Goal: Task Accomplishment & Management: Complete application form

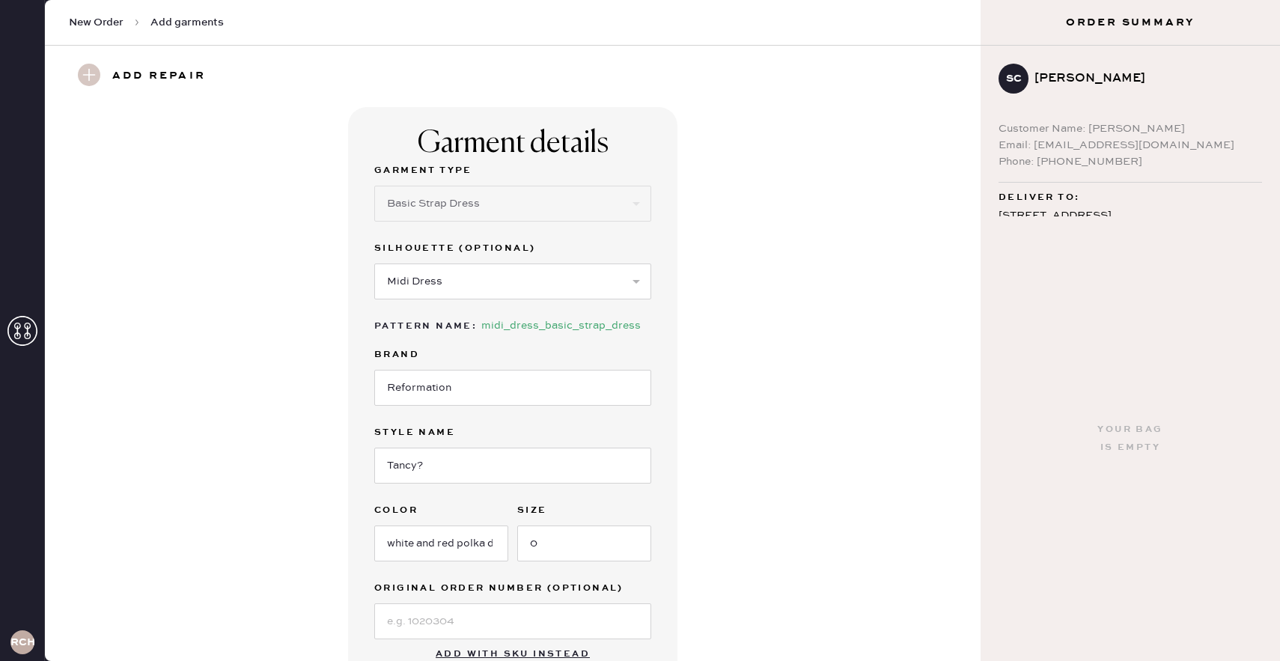
select select "6"
select select "38"
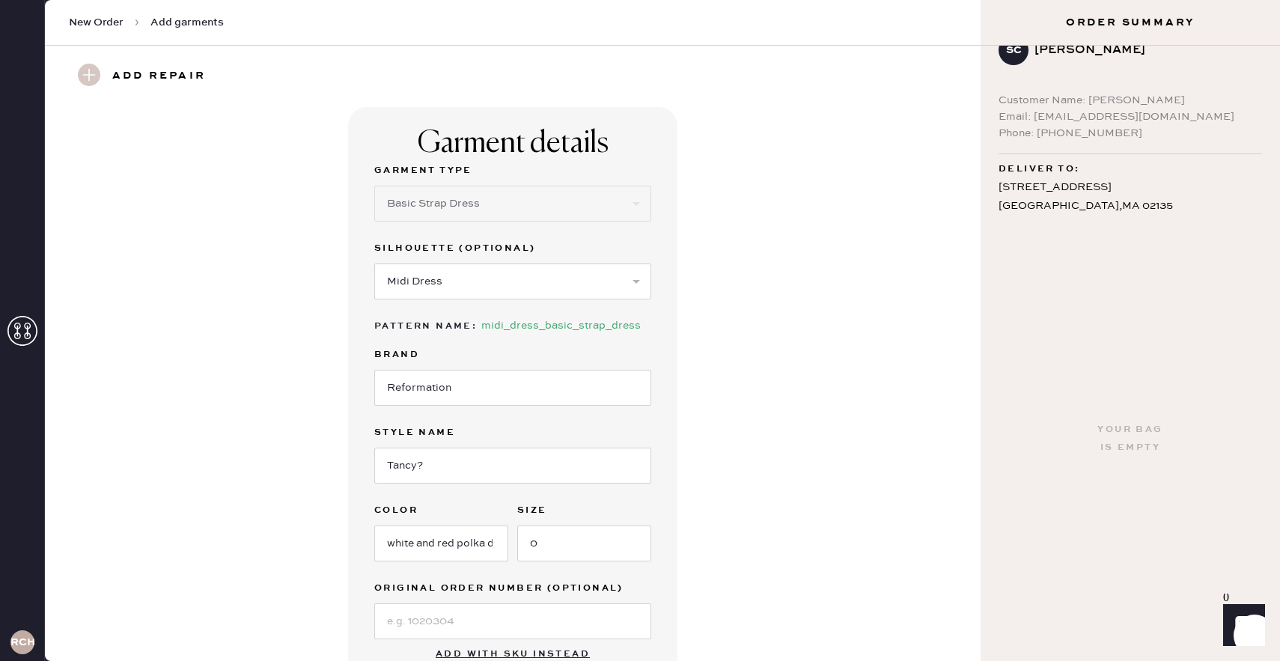
click at [112, 21] on span "New Order" at bounding box center [96, 22] width 55 height 15
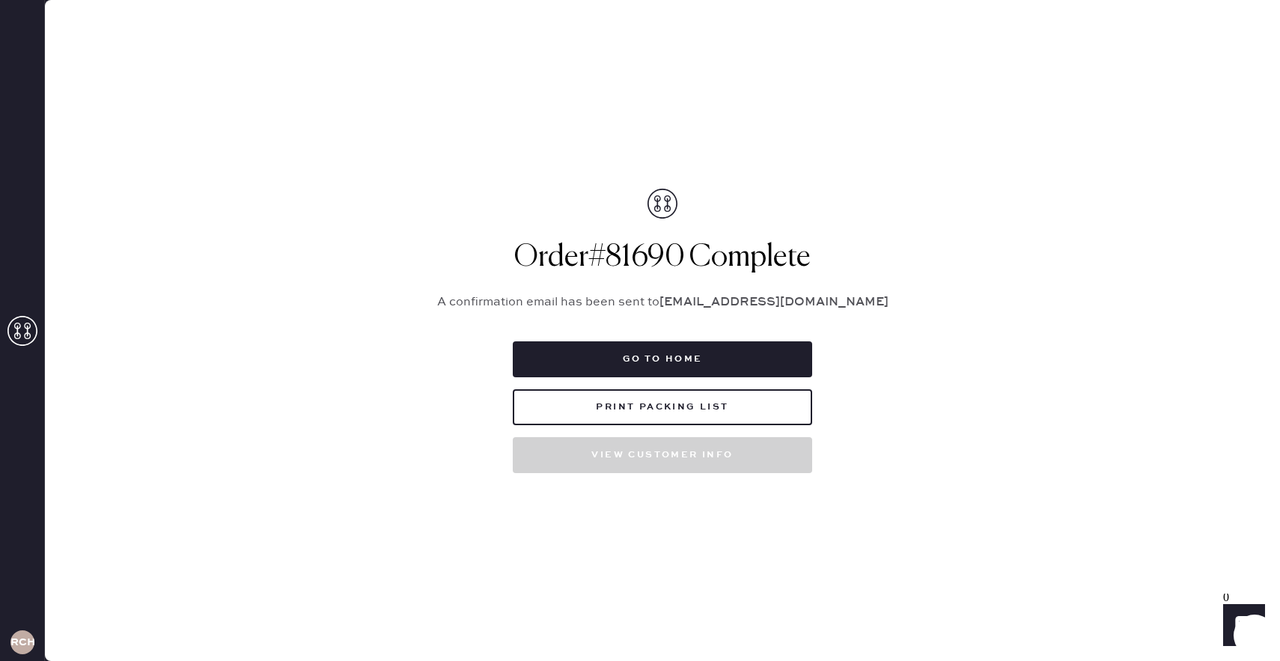
drag, startPoint x: 638, startPoint y: 405, endPoint x: 613, endPoint y: 333, distance: 76.2
click at [613, 333] on div "Order # 81690 Complete A confirmation email has been sent to [EMAIL_ADDRESS][DO…" at bounding box center [662, 331] width 486 height 284
click at [11, 316] on icon at bounding box center [22, 331] width 30 height 30
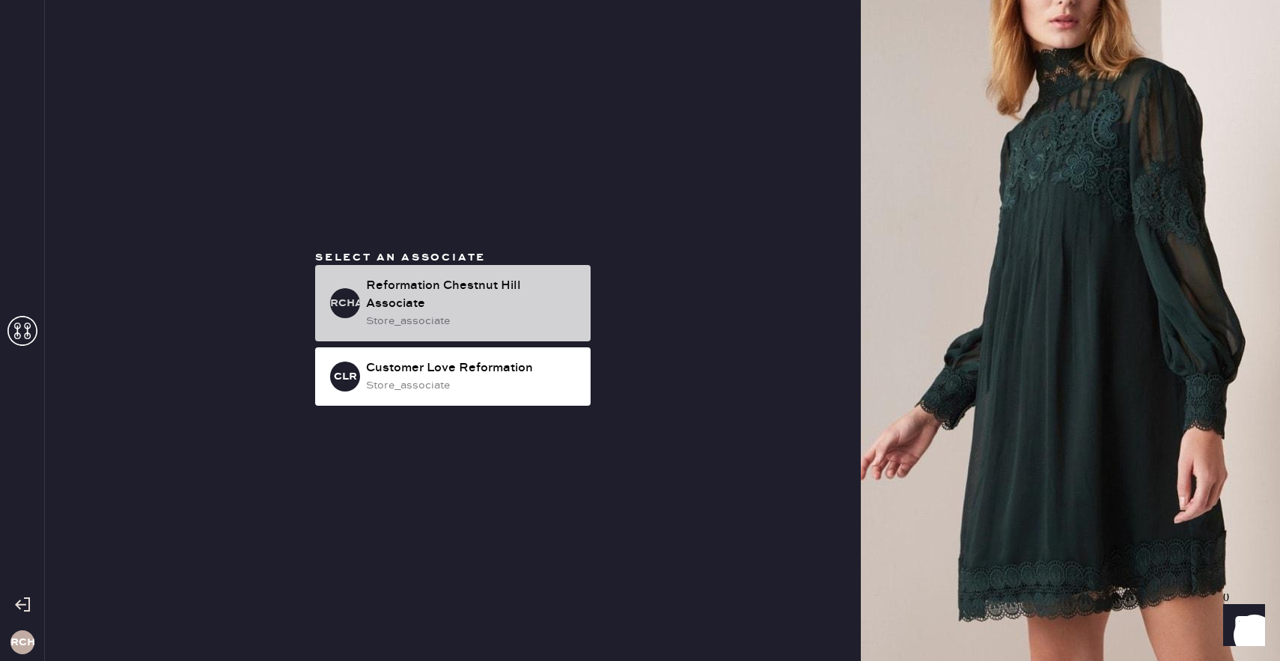
click at [394, 318] on div "store_associate" at bounding box center [472, 321] width 213 height 16
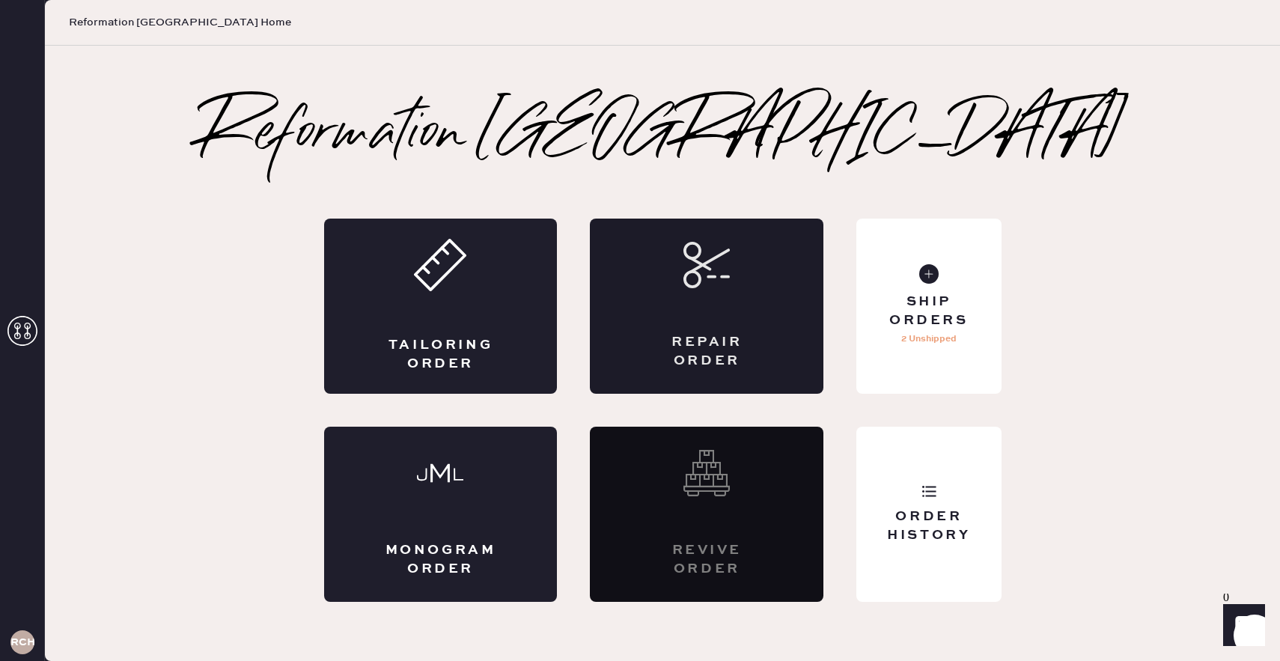
click at [658, 364] on div "Repair Order" at bounding box center [707, 351] width 114 height 37
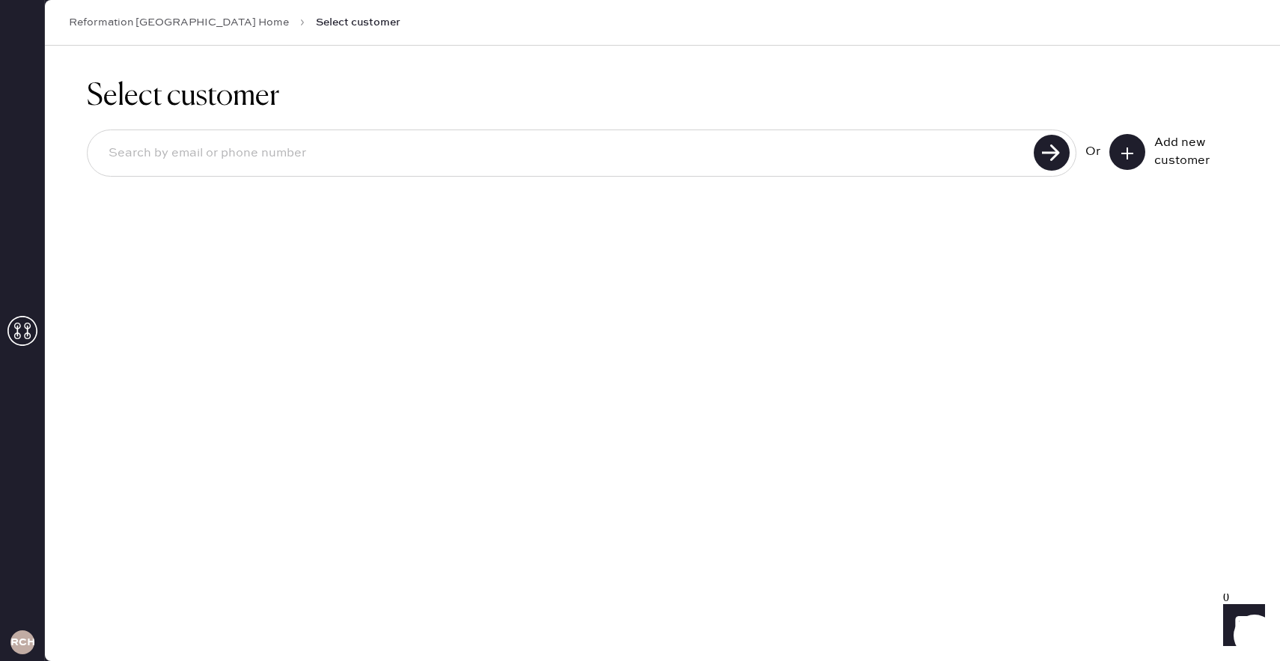
click at [684, 152] on input at bounding box center [563, 153] width 933 height 34
type input "8323415917"
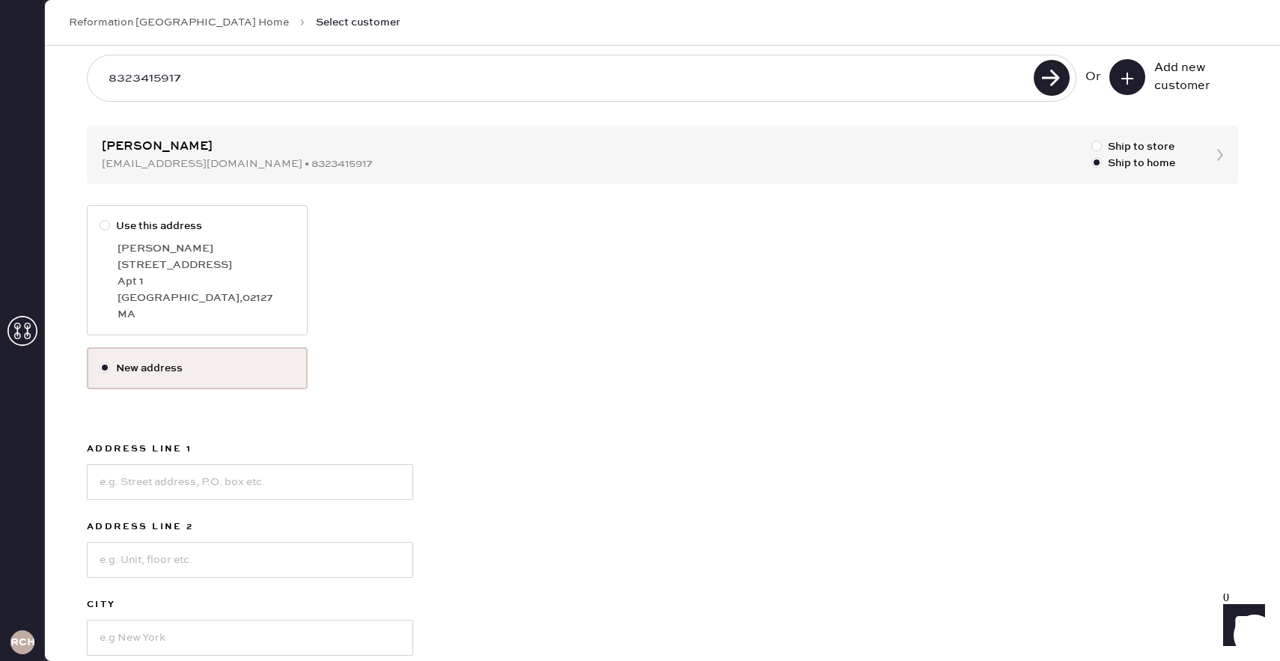
scroll to position [79, 0]
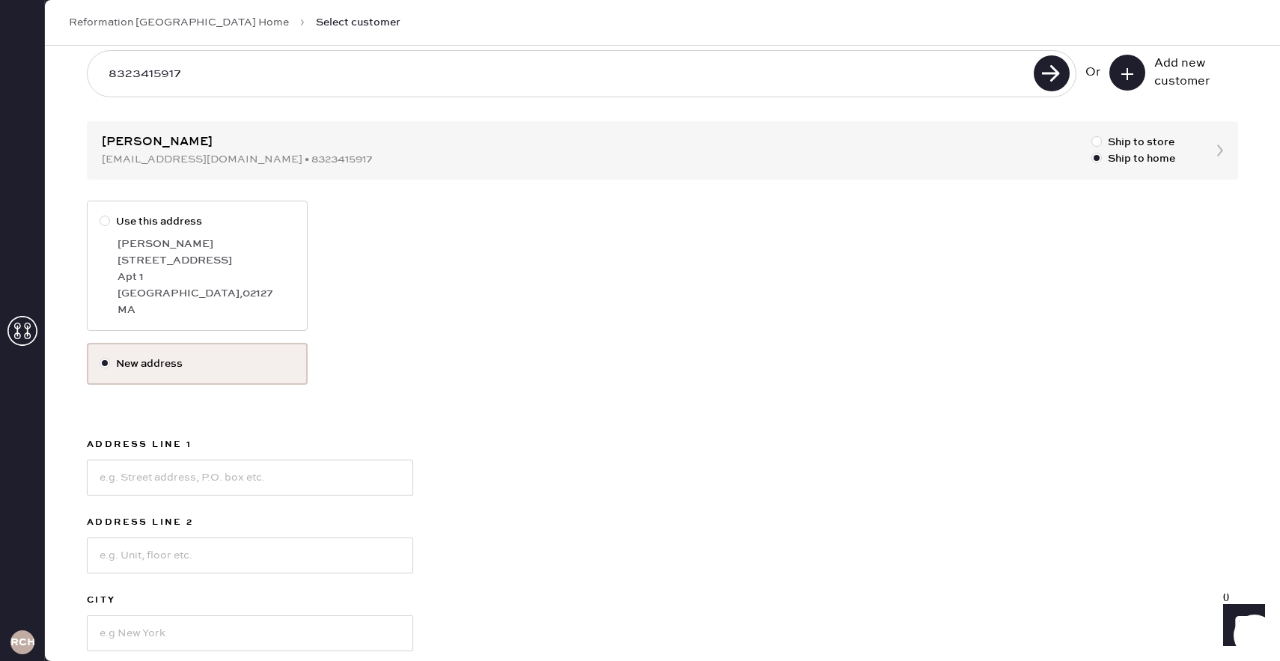
click at [257, 277] on div "Apt 1" at bounding box center [206, 277] width 177 height 16
click at [100, 214] on input "Use this address" at bounding box center [100, 213] width 1 height 1
radio input "true"
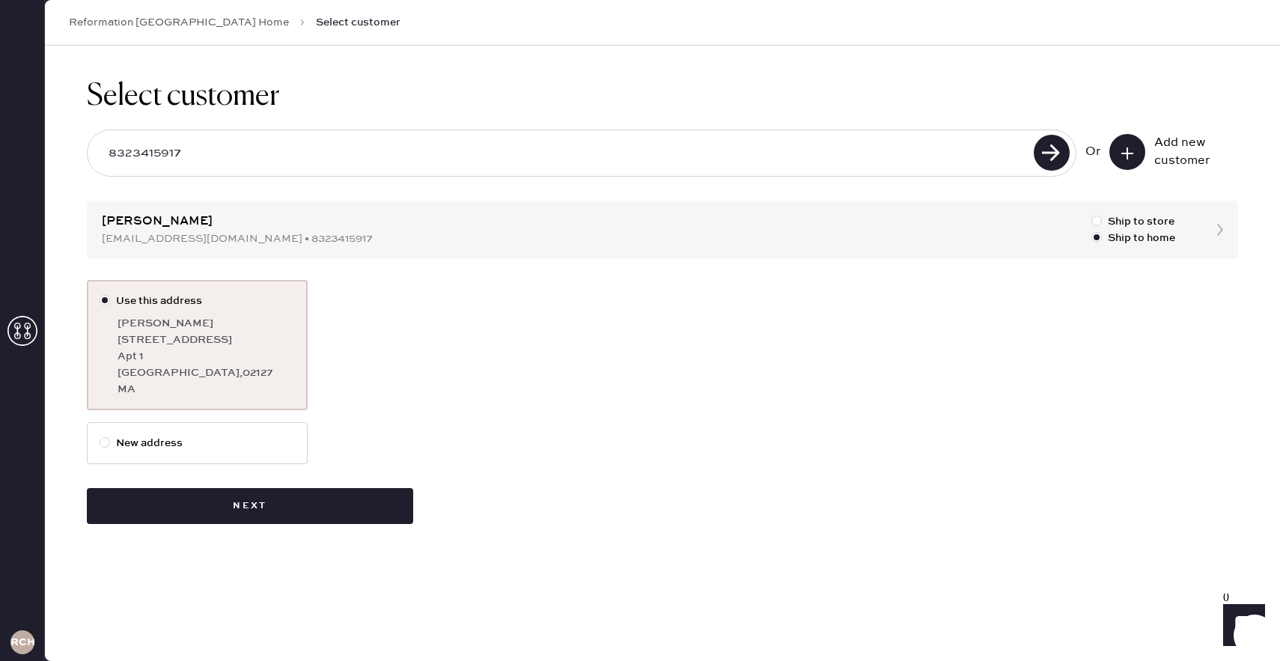
scroll to position [0, 0]
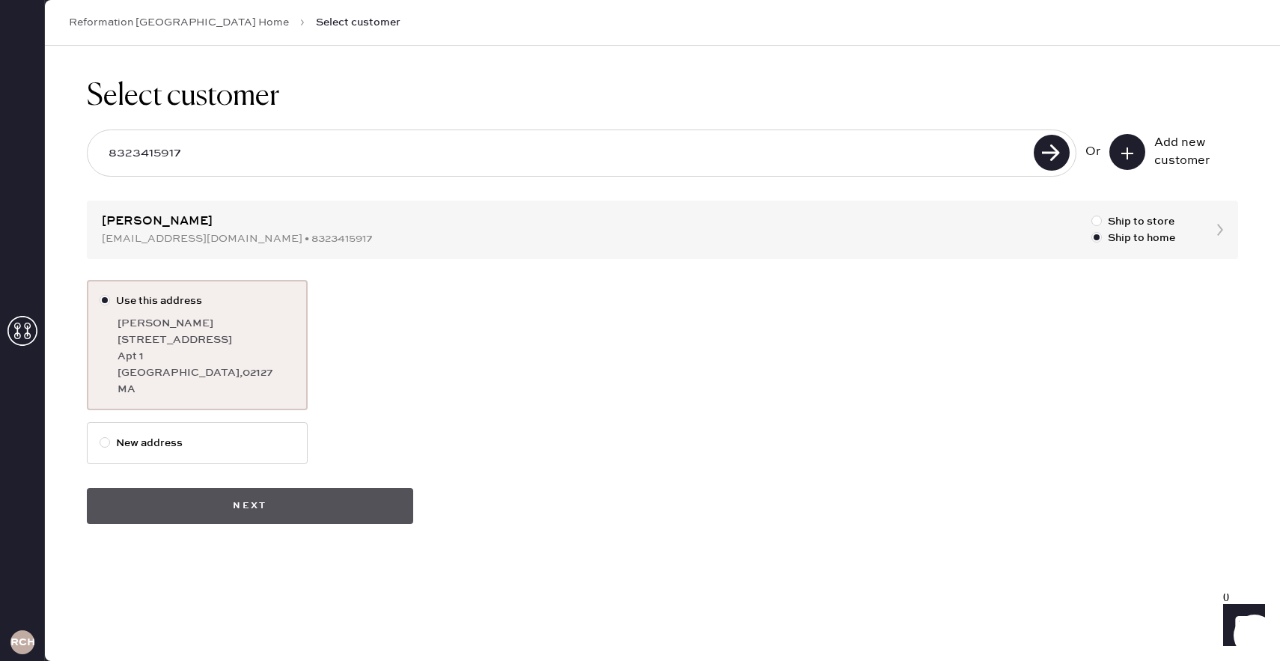
click at [324, 510] on button "Next" at bounding box center [250, 506] width 326 height 36
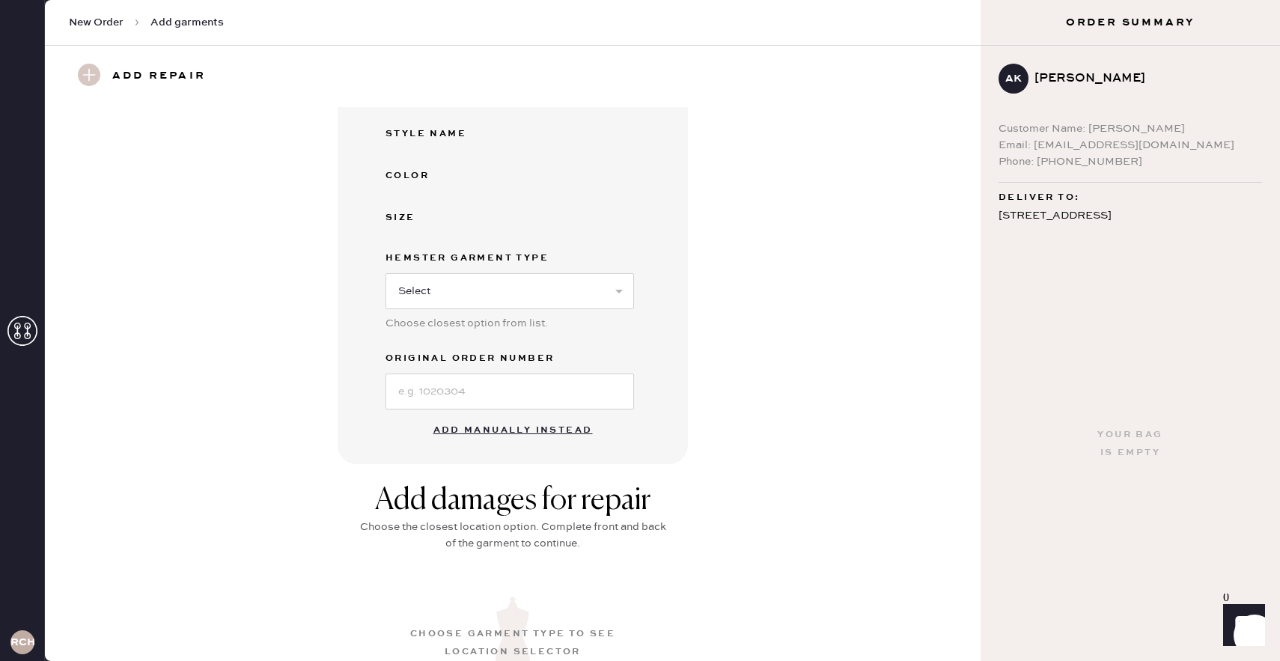
scroll to position [238, 0]
click at [425, 287] on select "Select Basic Skirt Jeans Leggings Pants Shorts Basic Sleeved Dress Basic Sleeve…" at bounding box center [509, 290] width 248 height 36
select select "6"
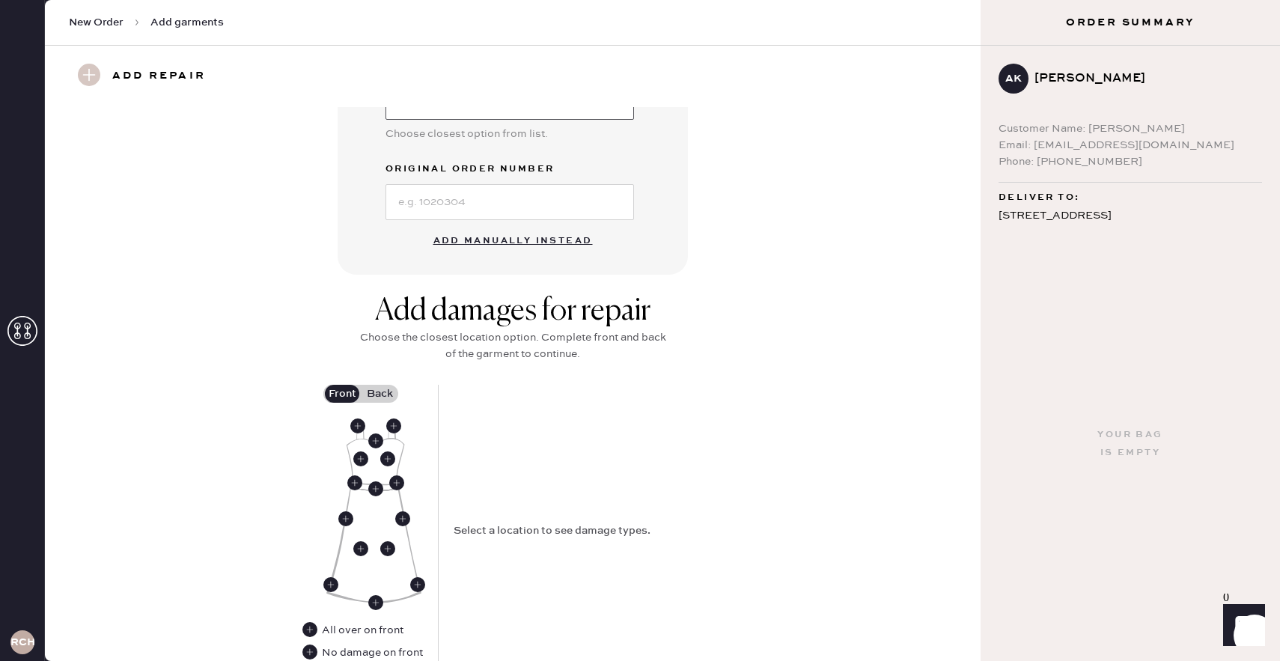
scroll to position [431, 0]
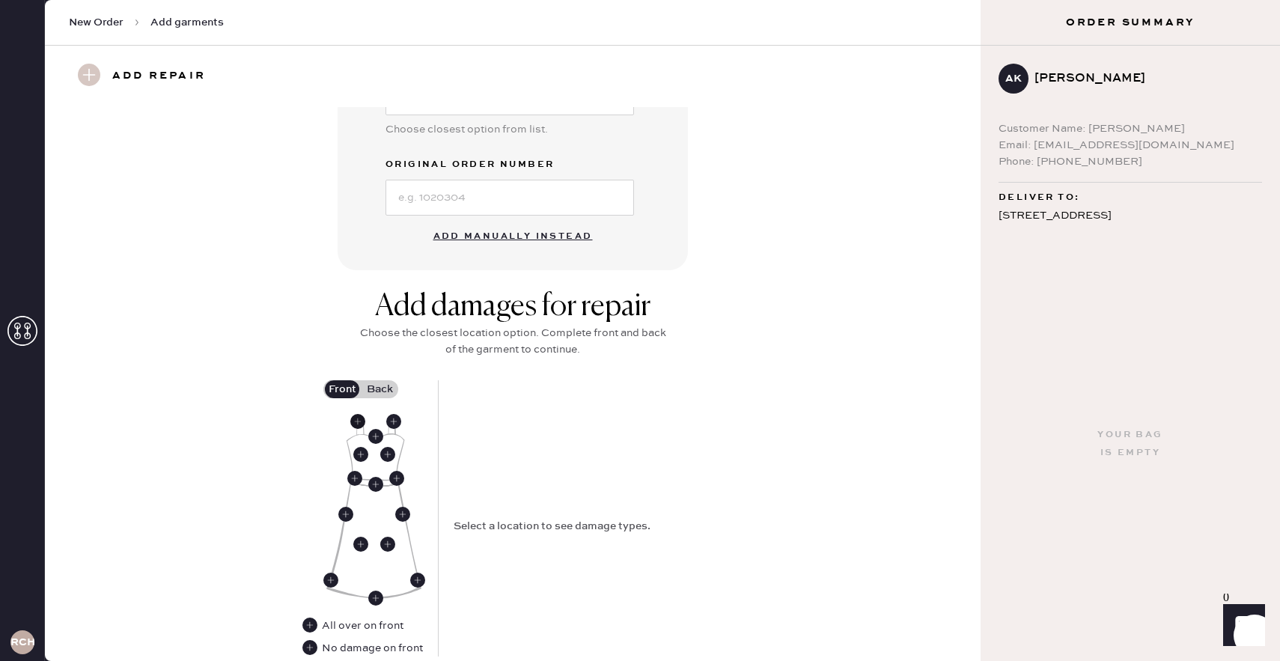
click at [355, 421] on use at bounding box center [357, 421] width 15 height 15
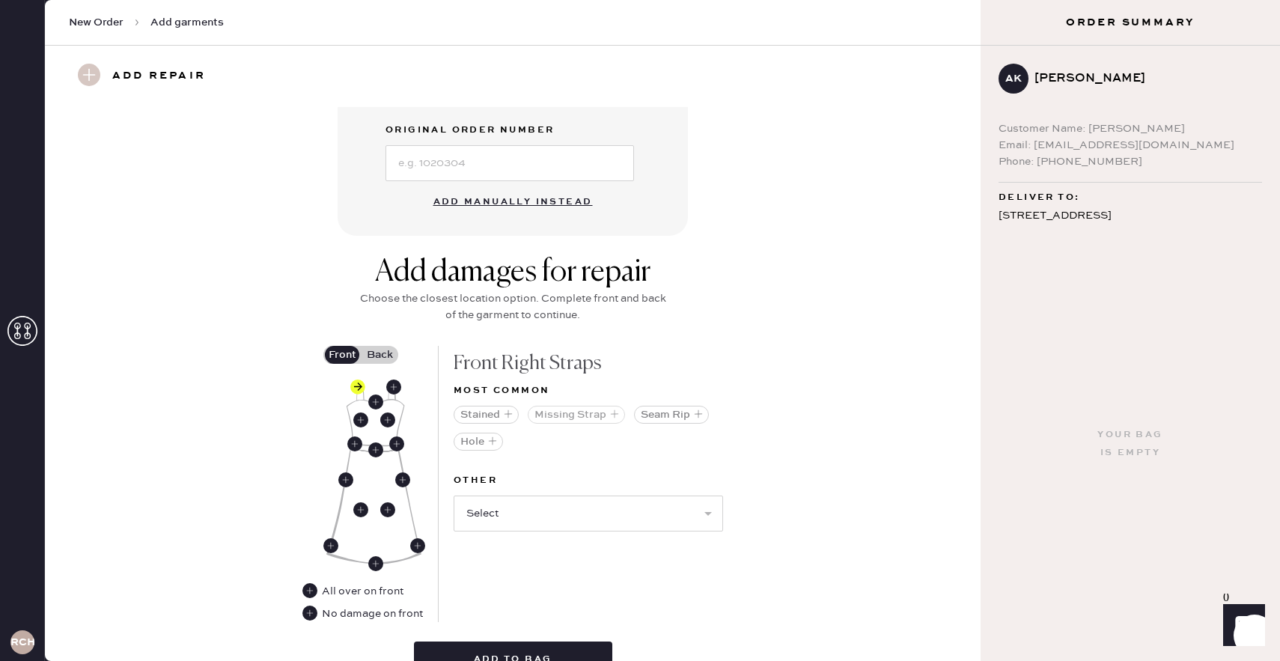
scroll to position [467, 0]
click at [568, 519] on select "Select Broken / Ripped Hem Broken Beads Broken Belt Loop Broken Button Broken C…" at bounding box center [588, 512] width 269 height 36
select select "1658"
select select
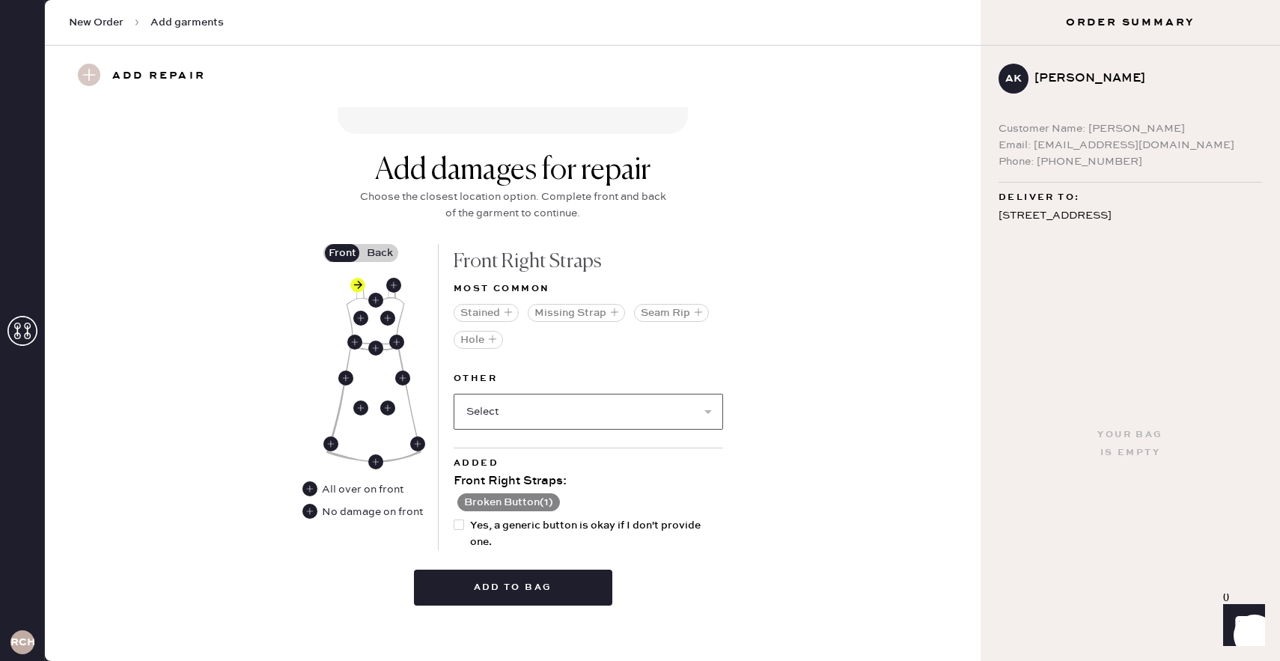
scroll to position [577, 0]
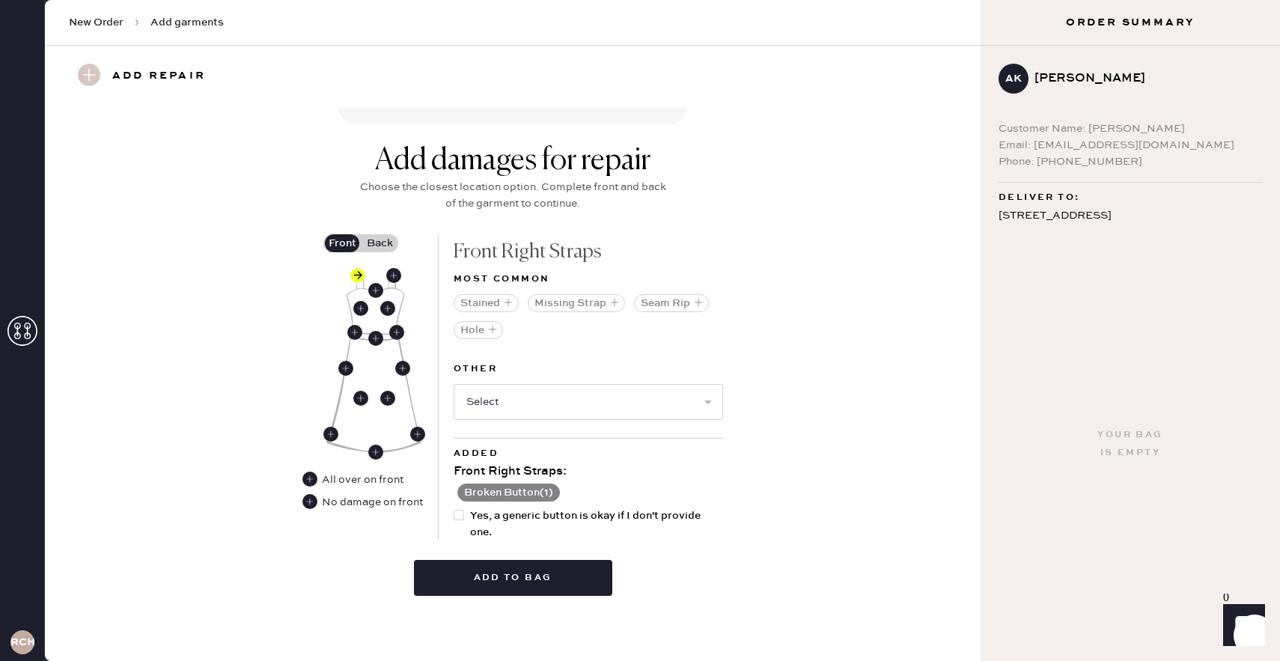
click at [467, 517] on div at bounding box center [462, 523] width 16 height 33
click at [454, 508] on input "Yes, a generic button is okay if I don't provide one." at bounding box center [454, 507] width 1 height 1
checkbox input "true"
click at [480, 573] on button "Add to bag" at bounding box center [513, 578] width 198 height 36
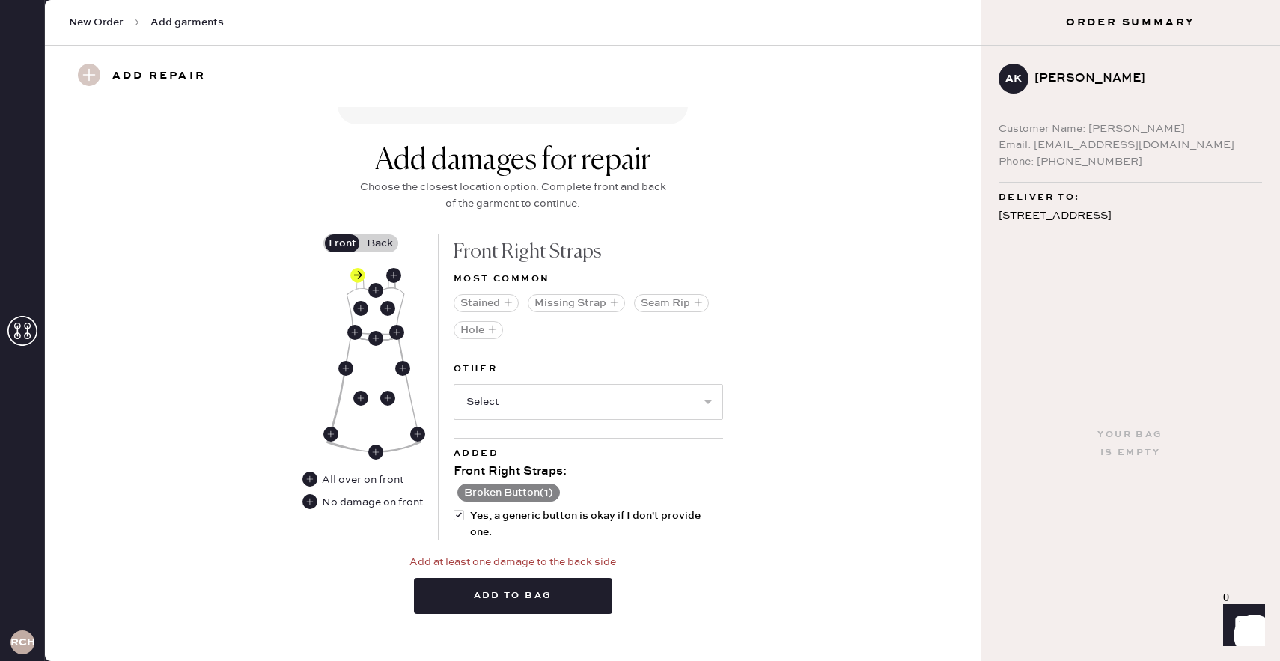
click at [377, 243] on label "Back" at bounding box center [379, 243] width 37 height 18
click at [379, 243] on input "Back" at bounding box center [379, 243] width 0 height 0
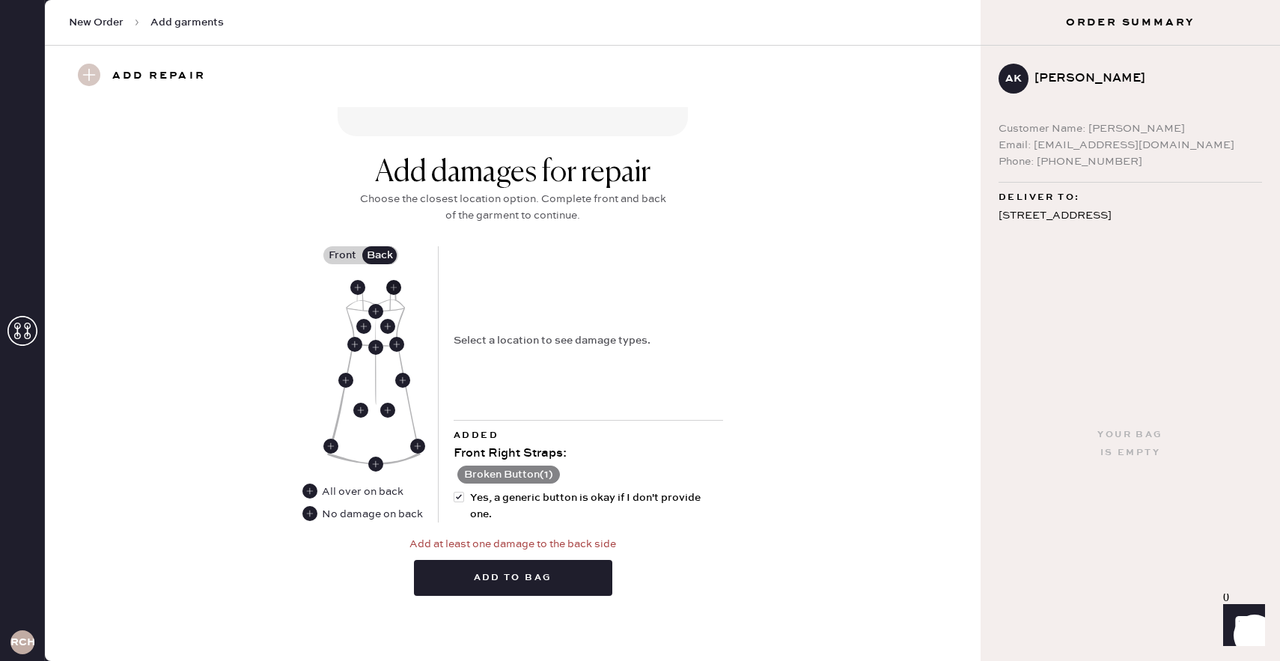
click at [394, 284] on use at bounding box center [393, 287] width 15 height 15
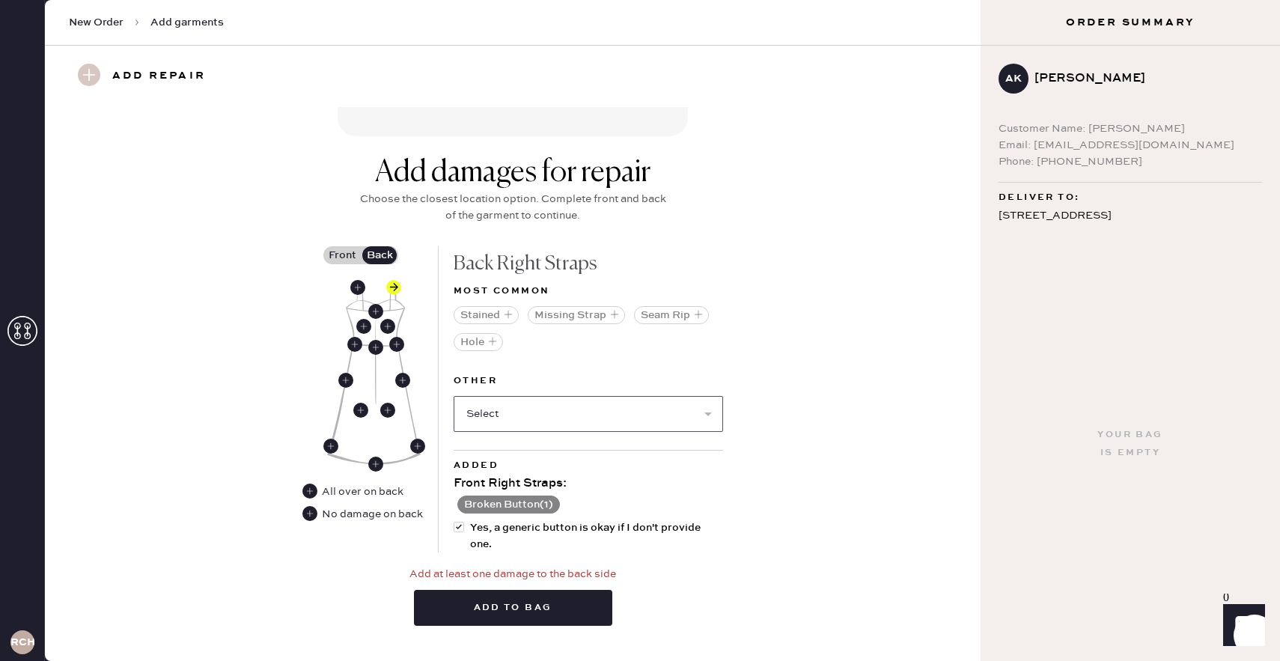
click at [488, 428] on select "Select Broken / Ripped Hem Broken Beads Broken Belt Loop Broken Button Broken C…" at bounding box center [588, 414] width 269 height 36
select select "1658"
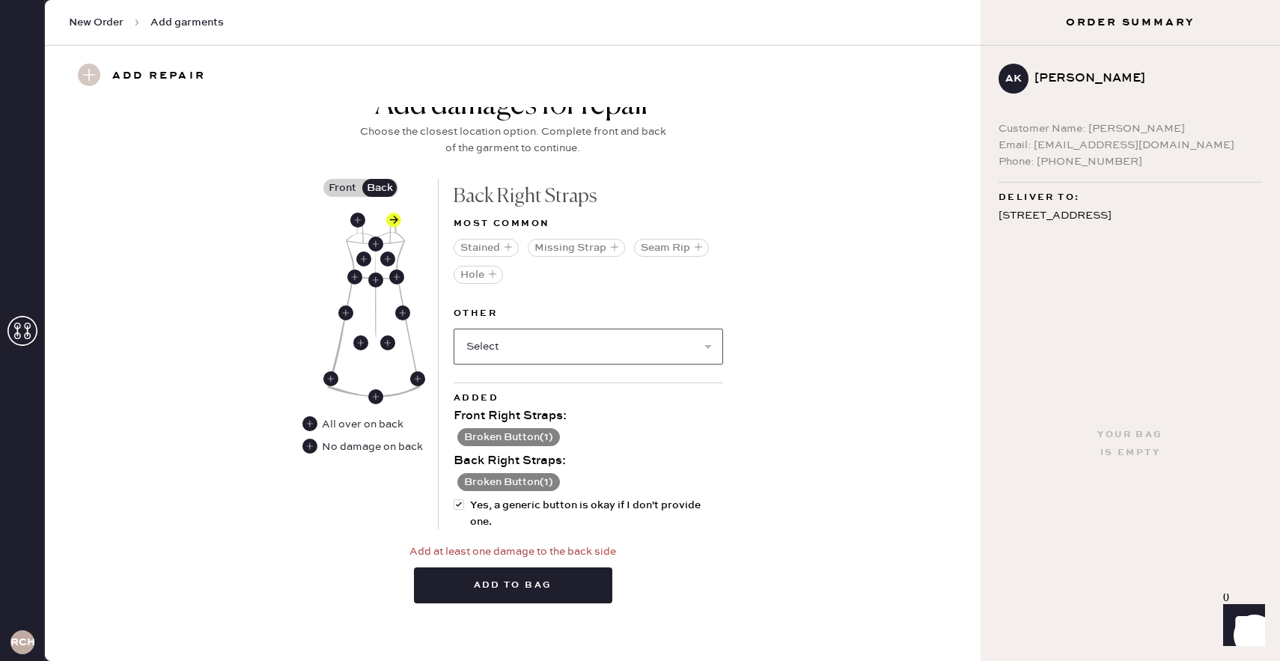
scroll to position [640, 0]
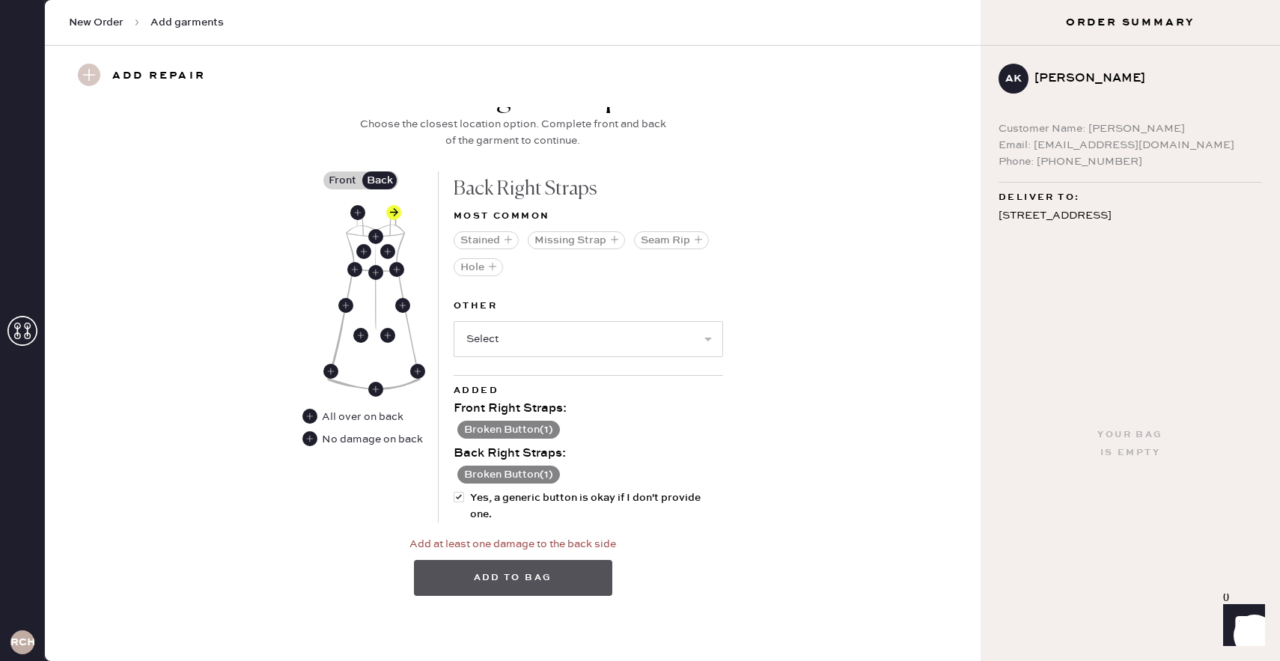
click at [508, 585] on button "Add to bag" at bounding box center [513, 578] width 198 height 36
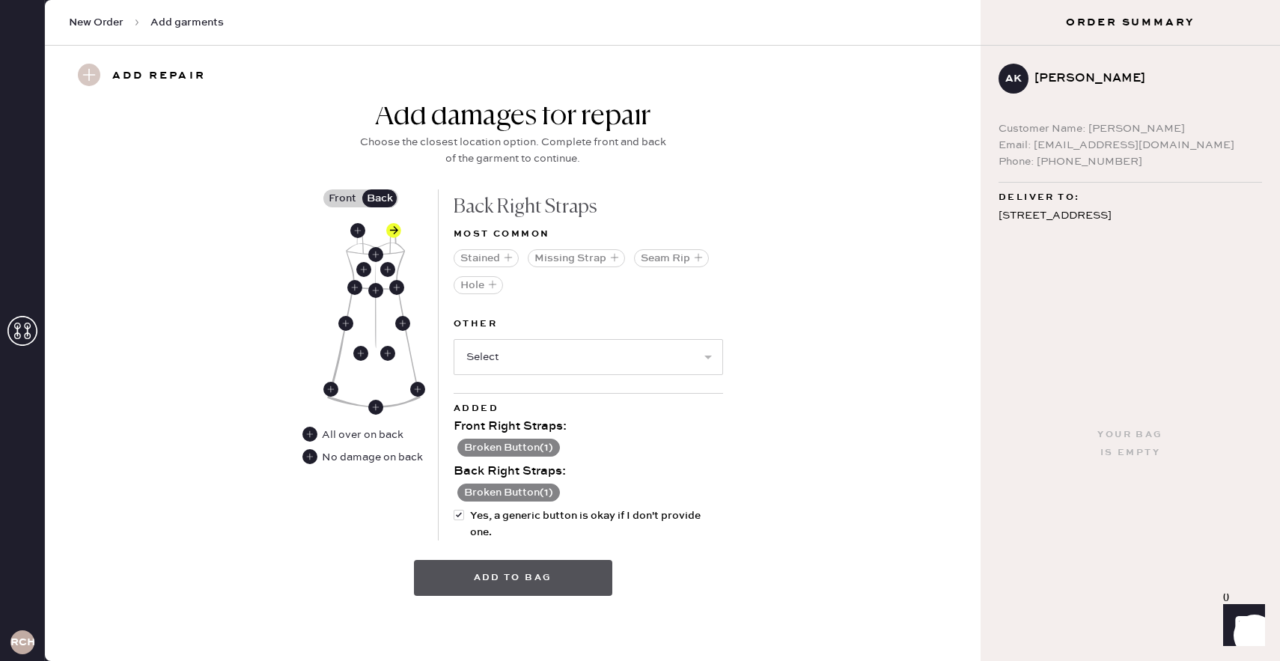
click at [497, 574] on button "Add to bag" at bounding box center [513, 578] width 198 height 36
click at [531, 362] on select "Select Broken / Ripped Hem Broken Beads Broken Belt Loop Broken Cup Broken Elas…" at bounding box center [588, 357] width 269 height 36
select select "1662"
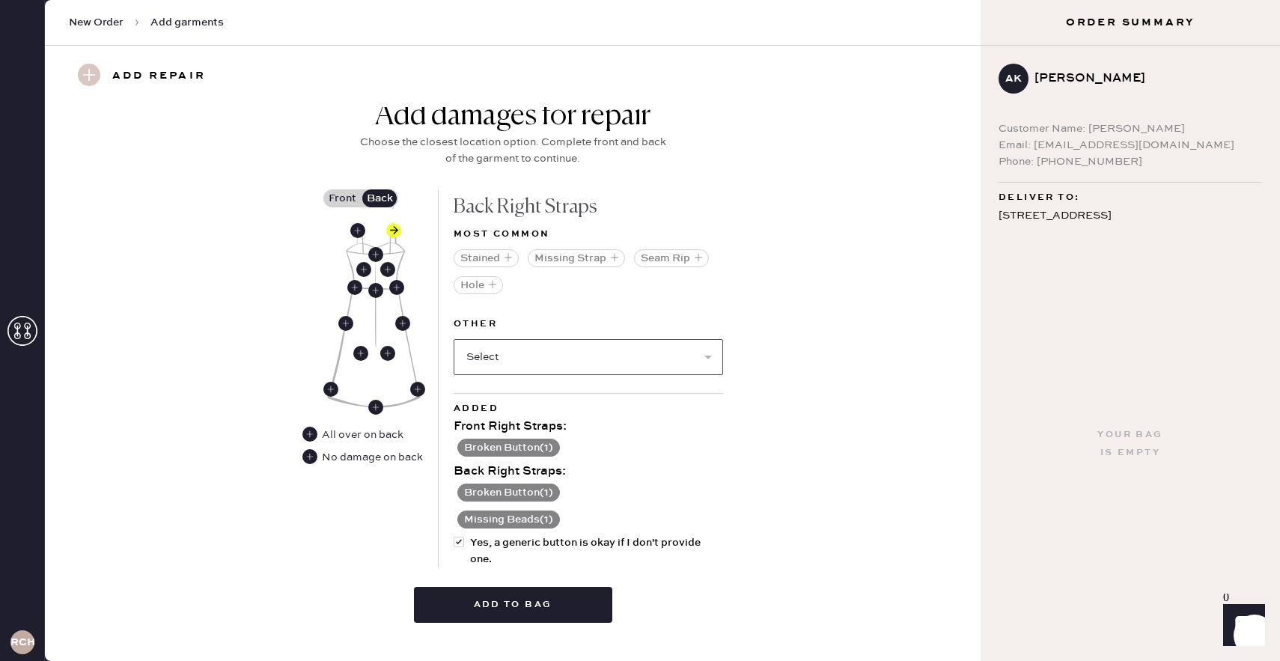
click at [536, 364] on select "Select Broken / Ripped Hem Broken Beads Broken Belt Loop Broken Cup Broken Elas…" at bounding box center [588, 357] width 269 height 36
select select "2044"
select select
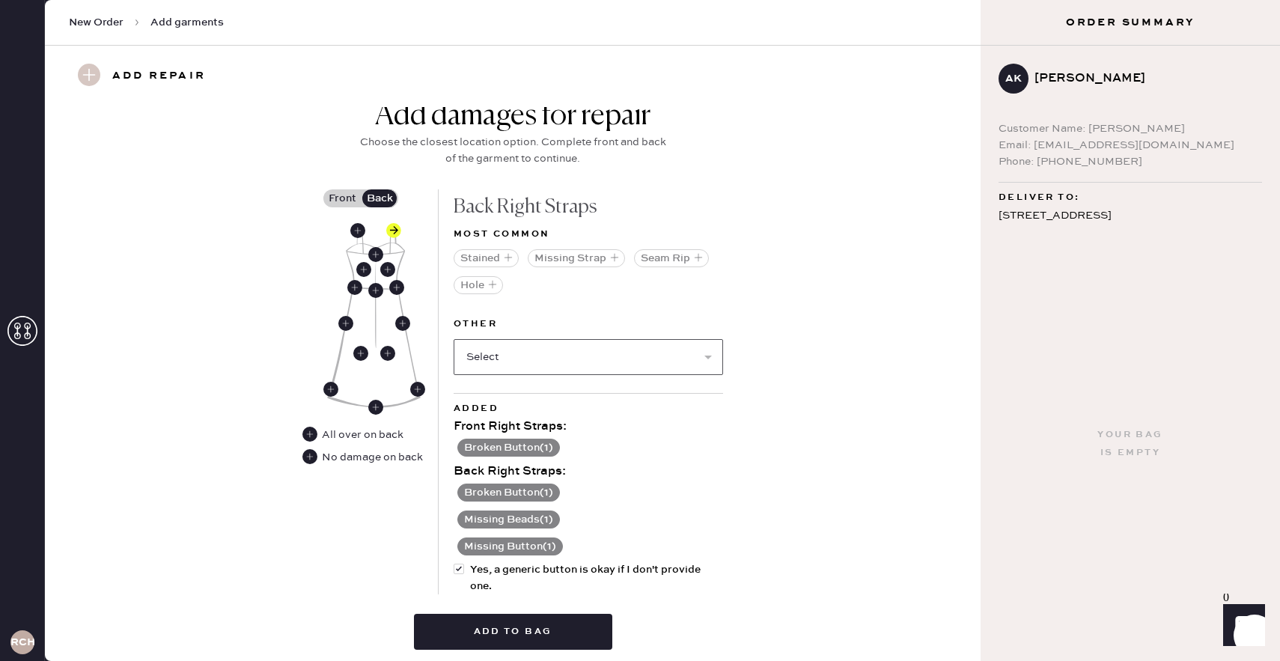
scroll to position [636, 0]
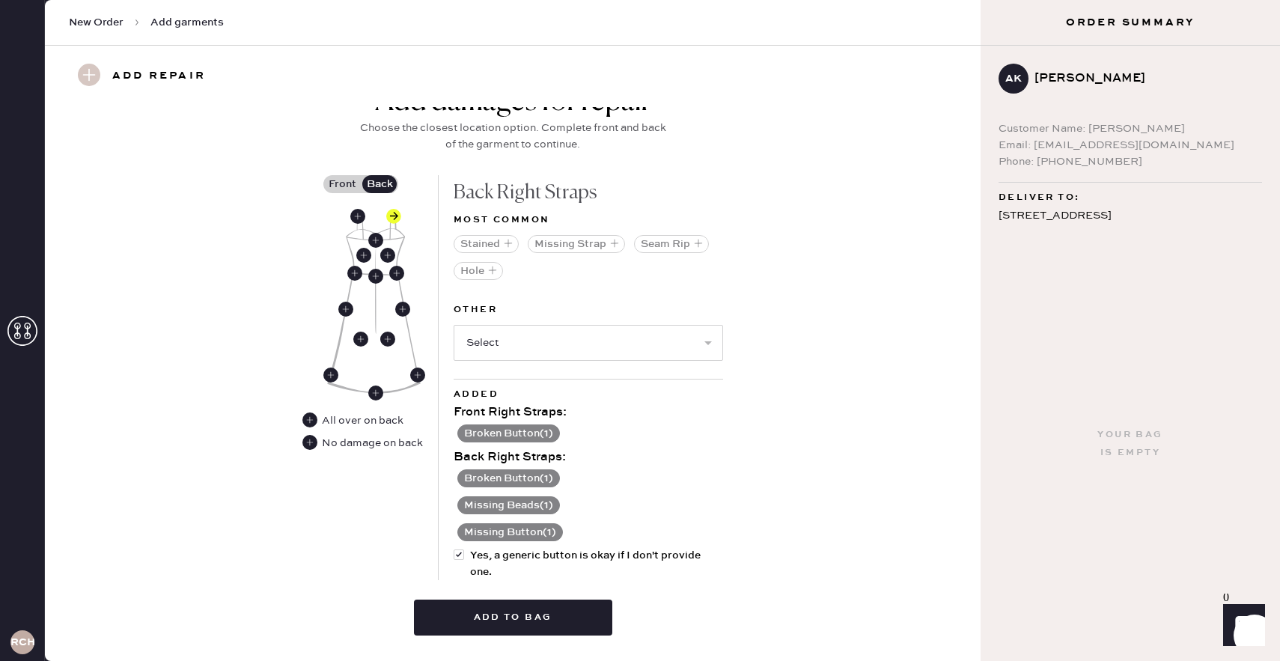
click at [531, 476] on button "Broken Button ( 1 )" at bounding box center [508, 478] width 103 height 18
click at [508, 500] on button "Missing Beads ( 1 )" at bounding box center [508, 505] width 103 height 18
click at [457, 510] on use at bounding box center [462, 505] width 15 height 15
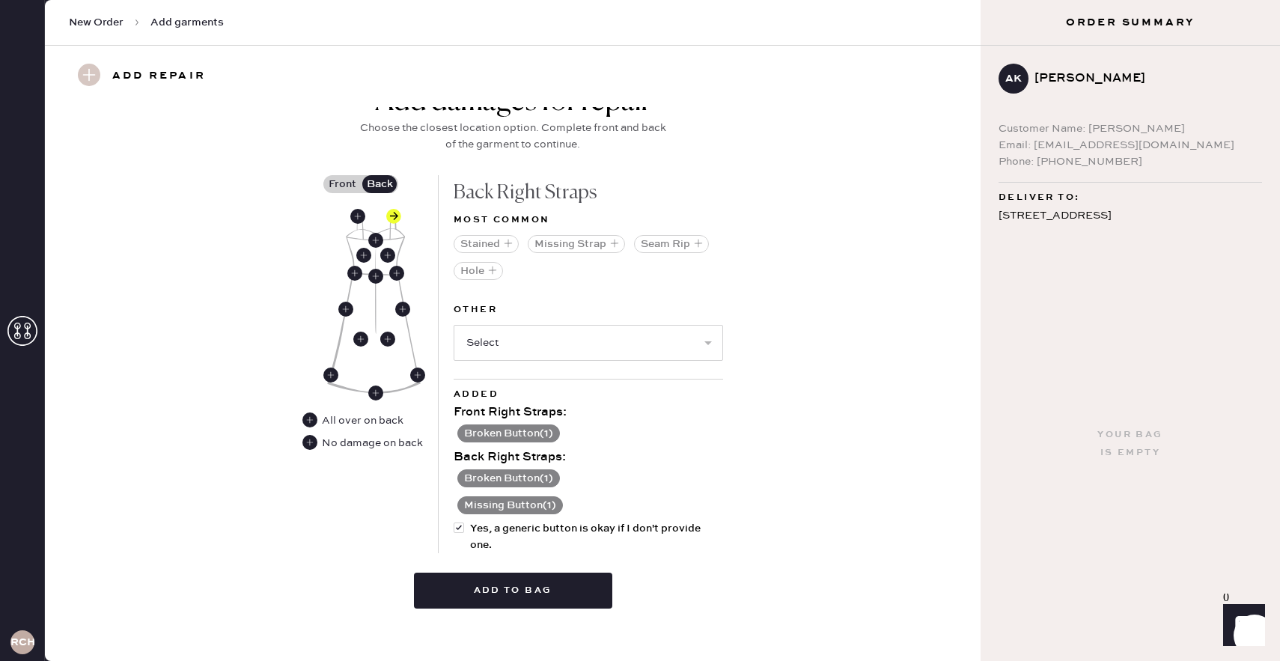
click at [458, 500] on button "Missing Button ( 1 )" at bounding box center [510, 505] width 106 height 18
click at [461, 501] on use at bounding box center [462, 505] width 15 height 15
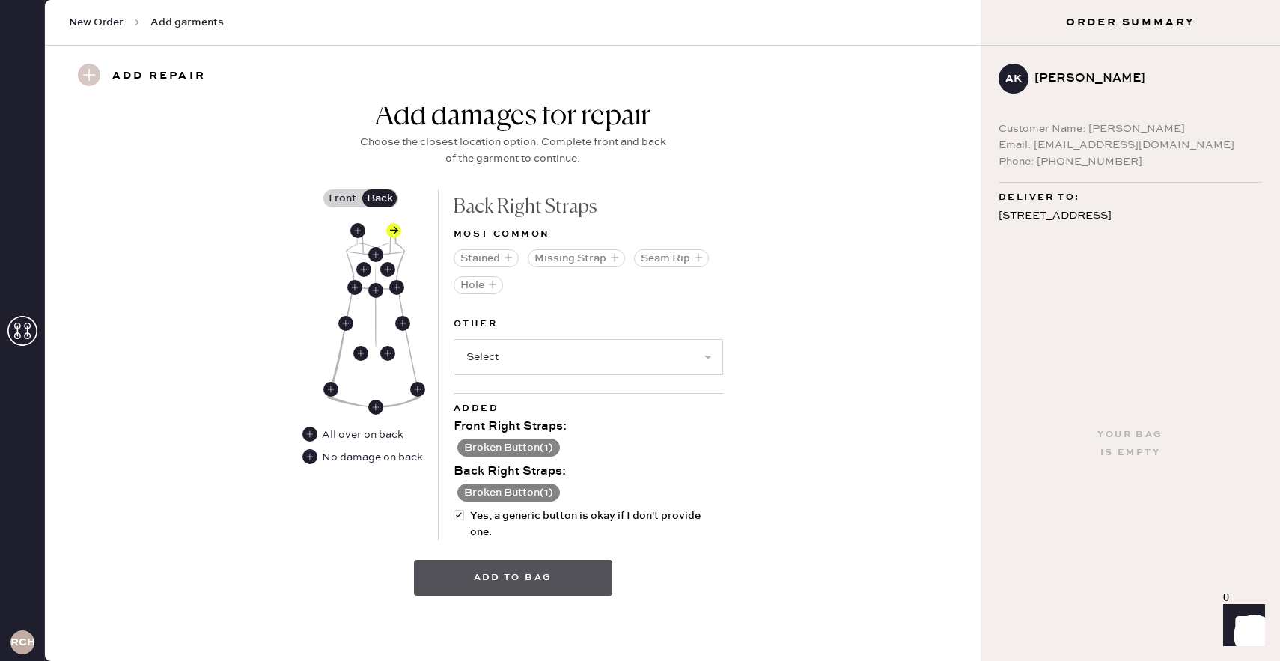
click at [482, 586] on button "Add to bag" at bounding box center [513, 578] width 198 height 36
click at [483, 585] on button "Add to bag" at bounding box center [513, 578] width 198 height 36
click at [506, 574] on button "Add to bag" at bounding box center [513, 578] width 198 height 36
click at [457, 591] on button "Add to bag" at bounding box center [513, 578] width 198 height 36
click at [558, 573] on button "Add to bag" at bounding box center [513, 578] width 198 height 36
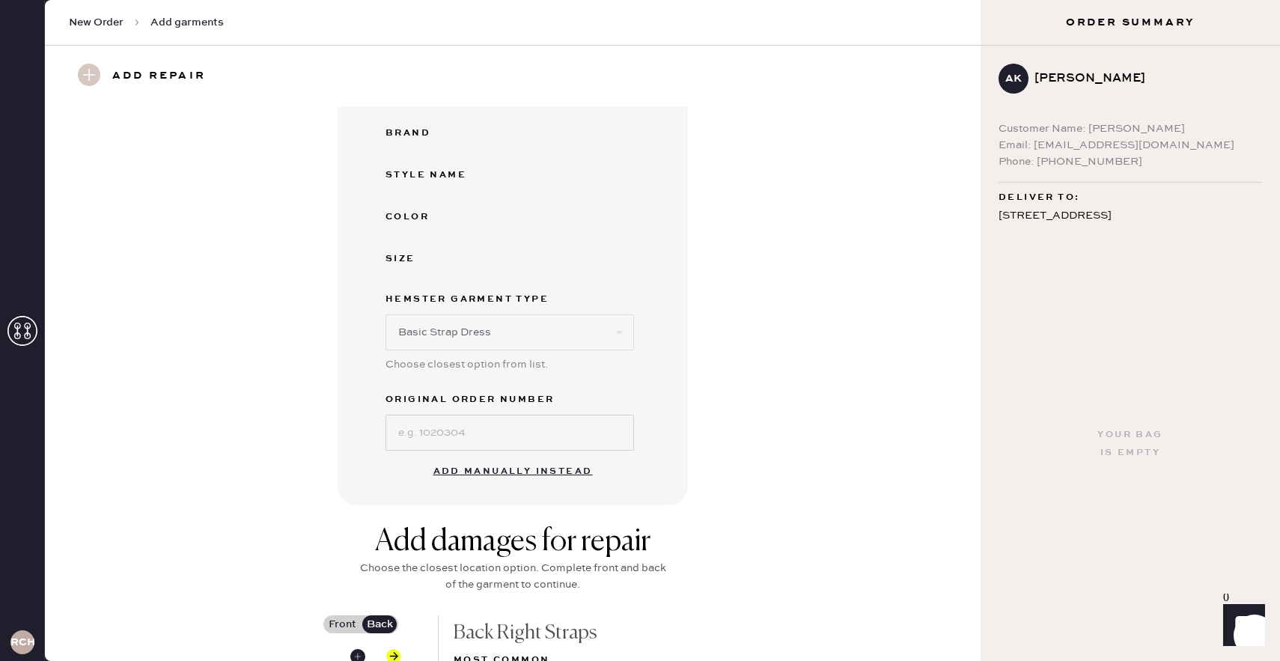
scroll to position [0, 0]
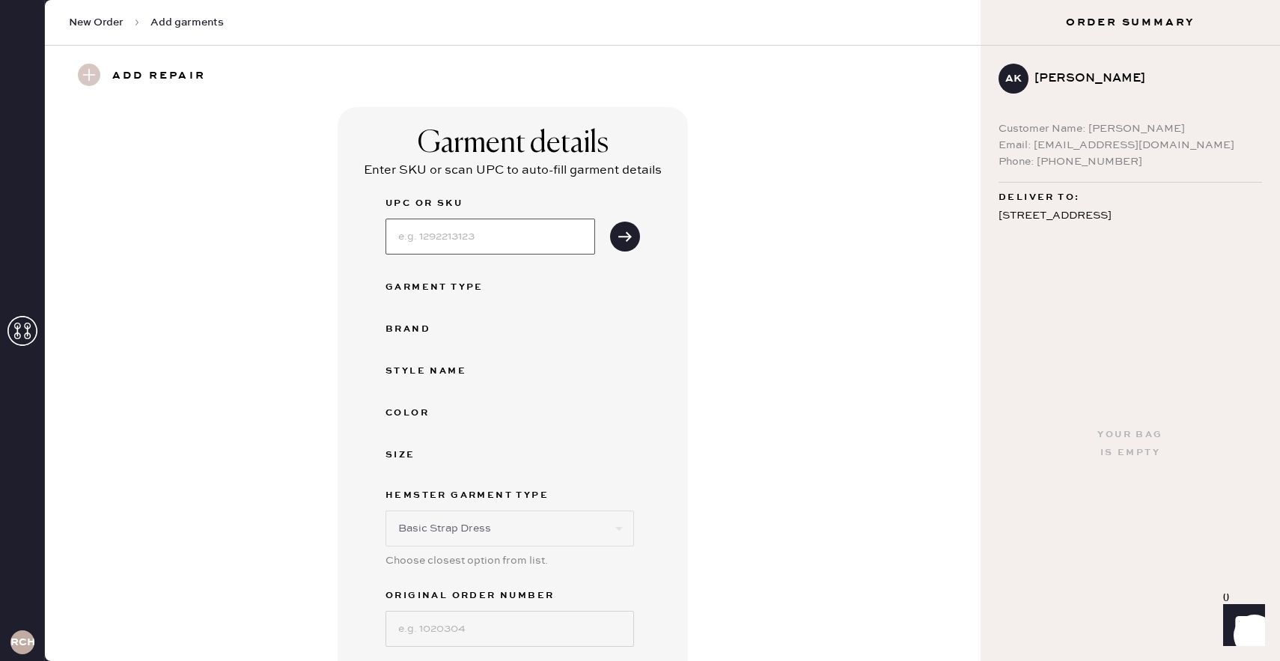
click at [425, 243] on input at bounding box center [490, 237] width 210 height 36
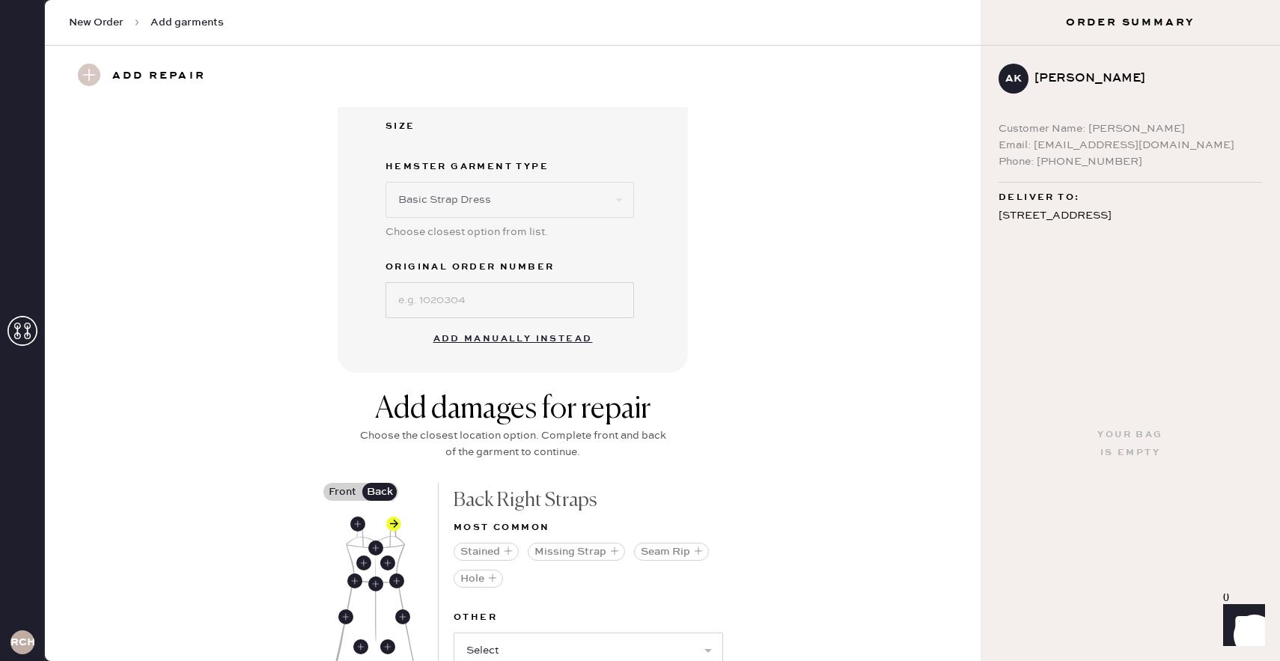
click at [442, 335] on button "Add manually instead" at bounding box center [512, 339] width 177 height 30
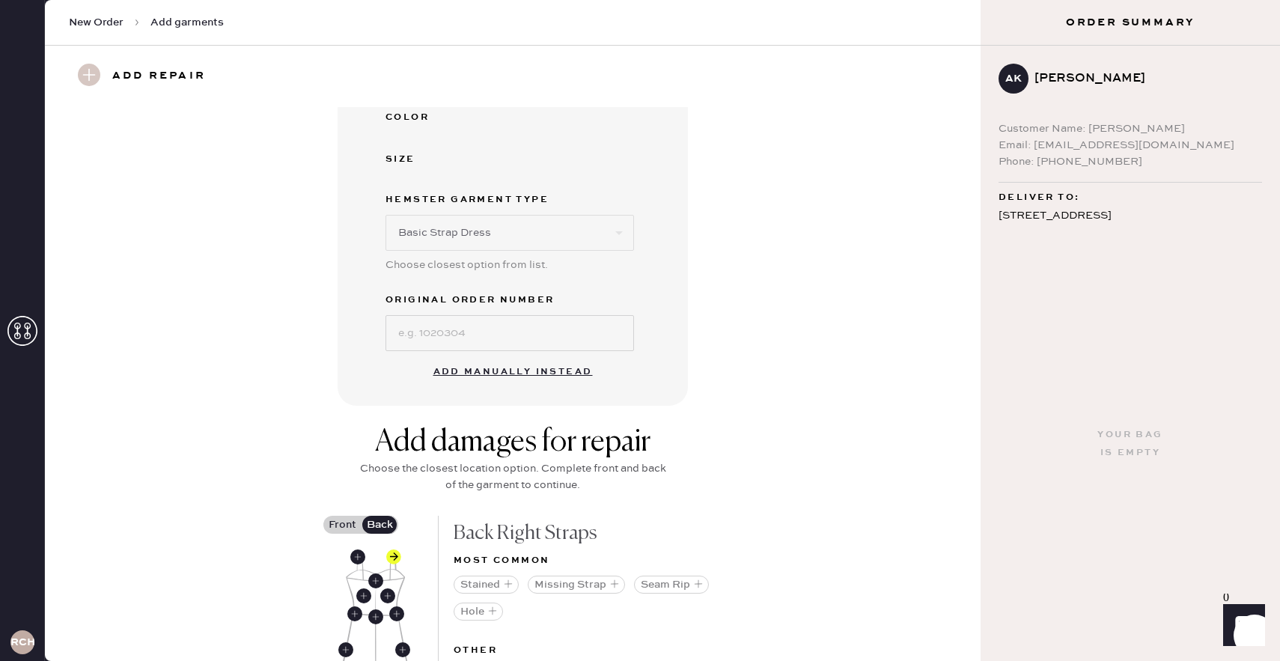
select select "6"
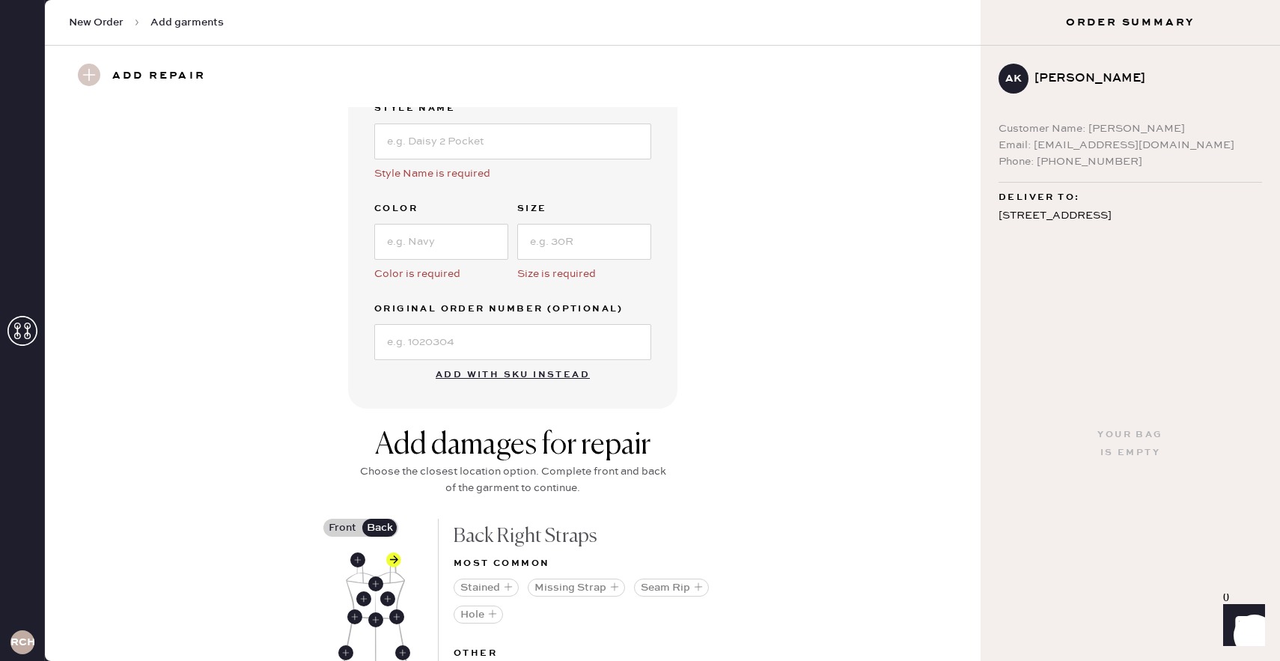
scroll to position [0, 0]
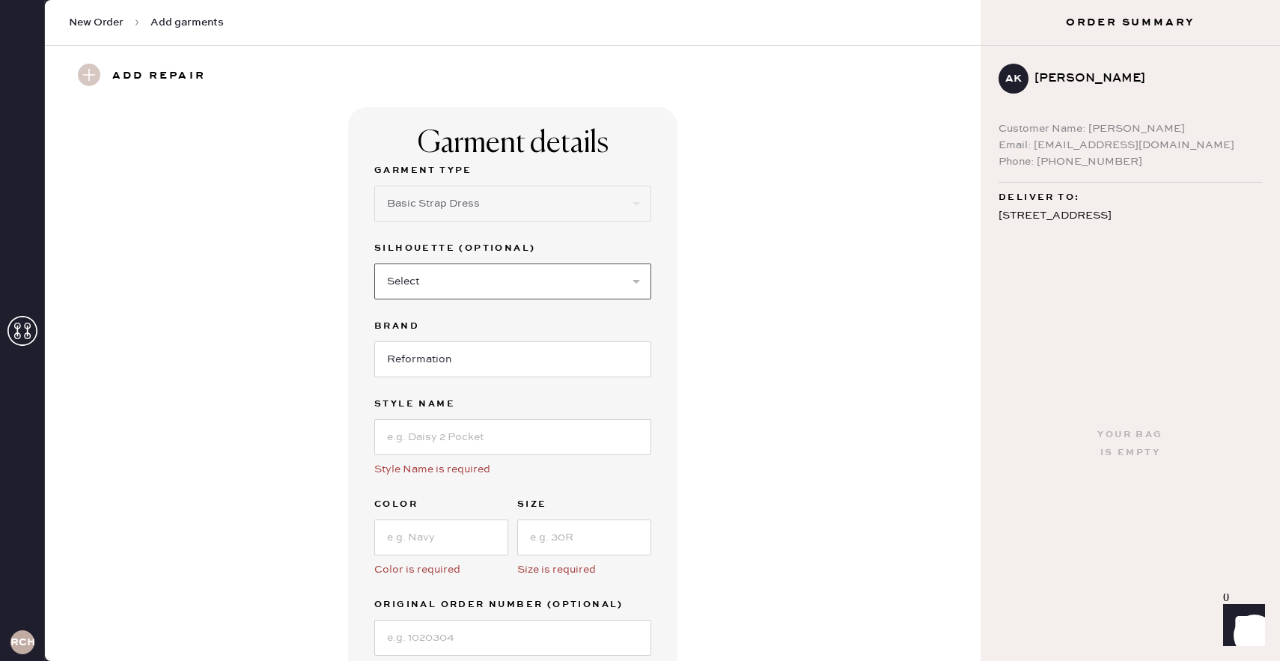
click at [433, 287] on select "Select Maxi Dress Midi Dress Mini Dress Other" at bounding box center [512, 281] width 277 height 36
select select "39"
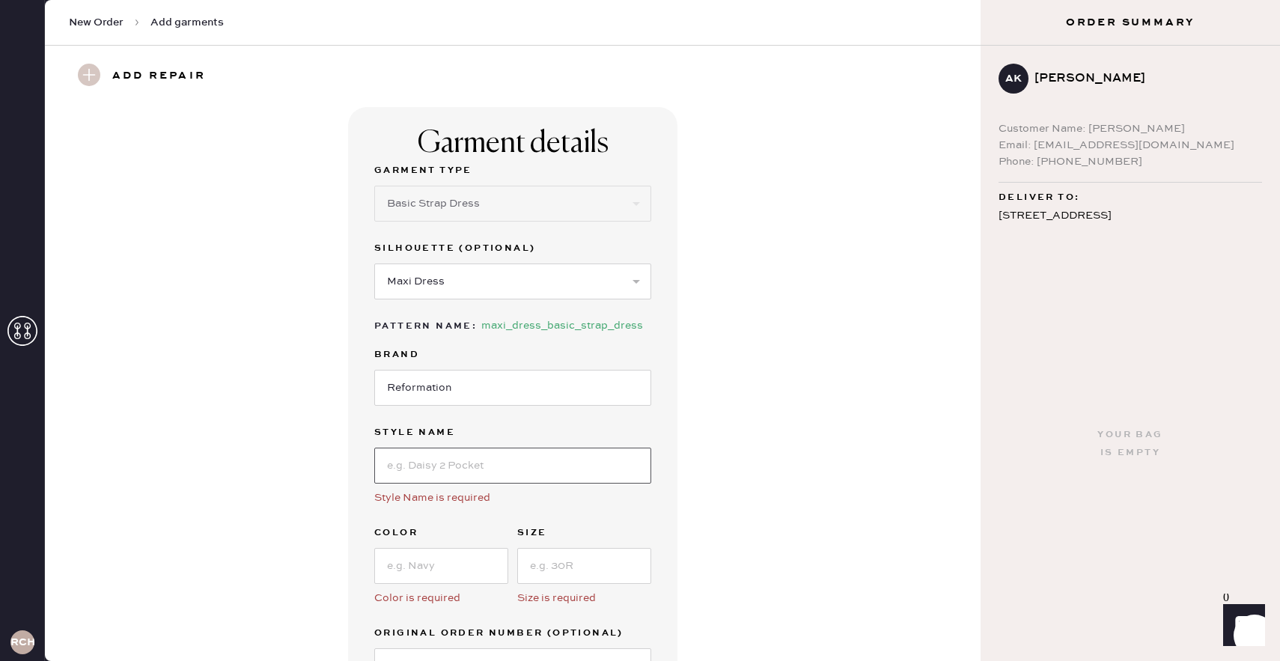
click at [454, 475] on input at bounding box center [512, 466] width 277 height 36
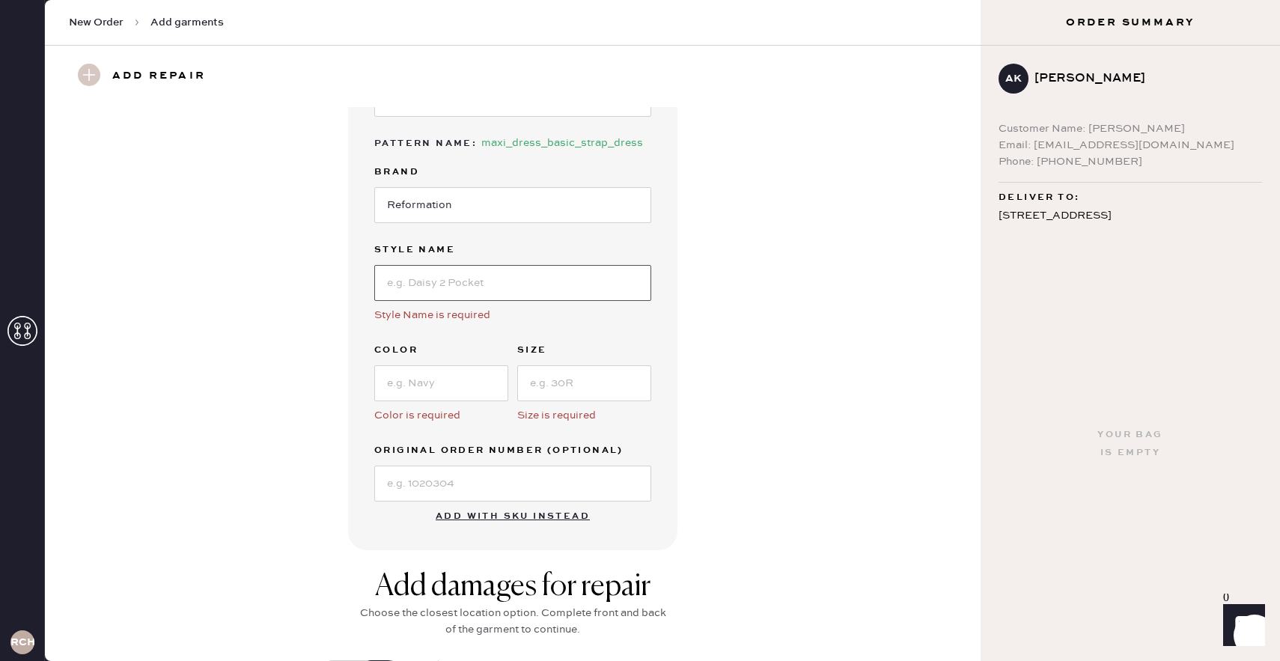
scroll to position [189, 0]
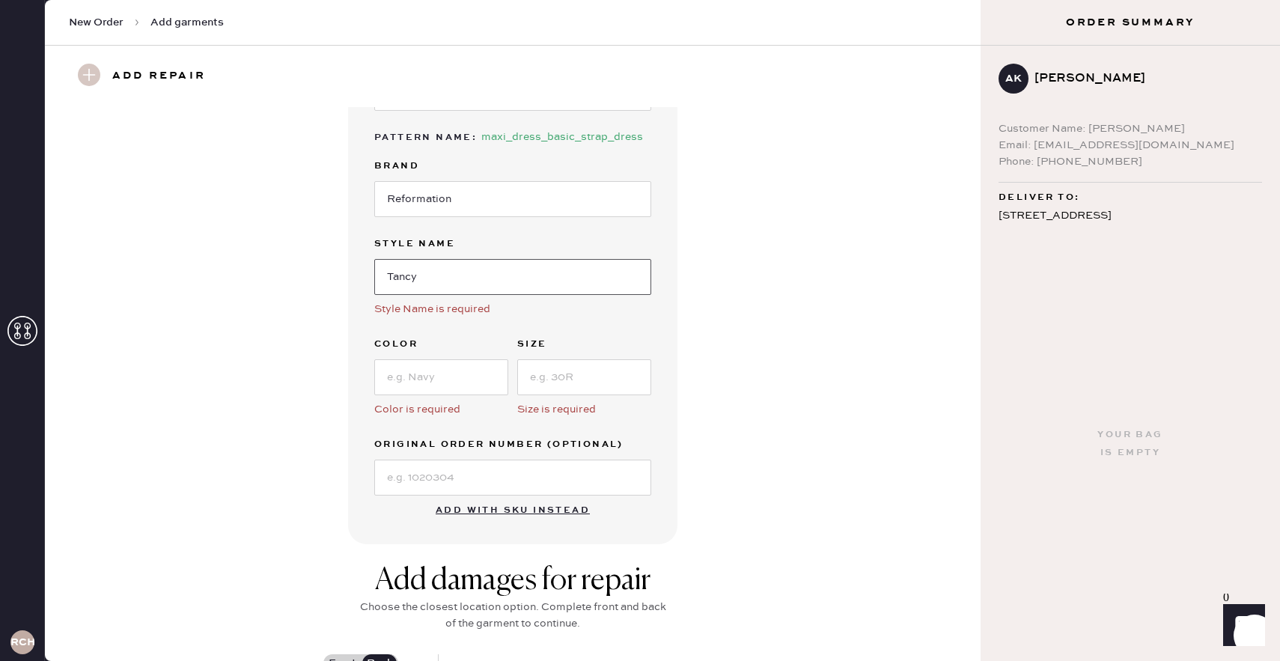
type input "Tancy Dress"
click at [554, 367] on input at bounding box center [584, 377] width 134 height 36
click at [439, 376] on input at bounding box center [441, 377] width 134 height 36
type input "Green Floral"
click at [545, 381] on input at bounding box center [584, 377] width 134 height 36
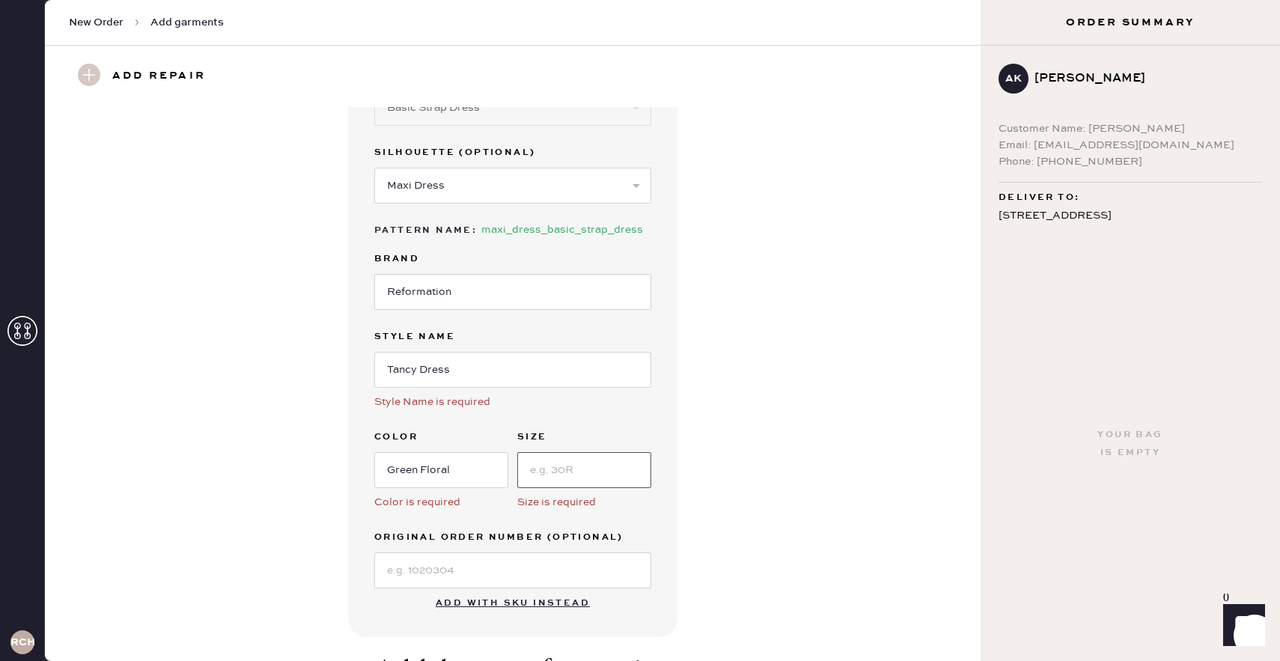
scroll to position [127, 0]
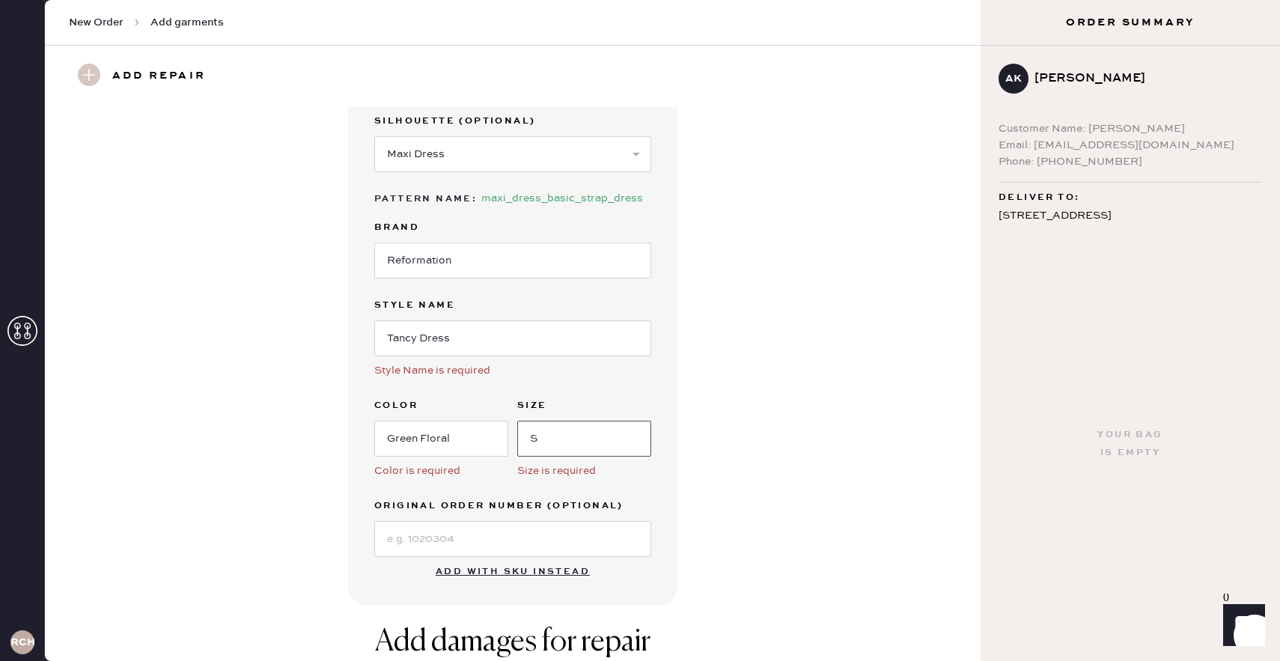
type input "S"
click at [710, 346] on div "Garment details Garment Type Select Basic Skirt Jeans Leggings Pants Shorts Bas…" at bounding box center [513, 293] width 882 height 626
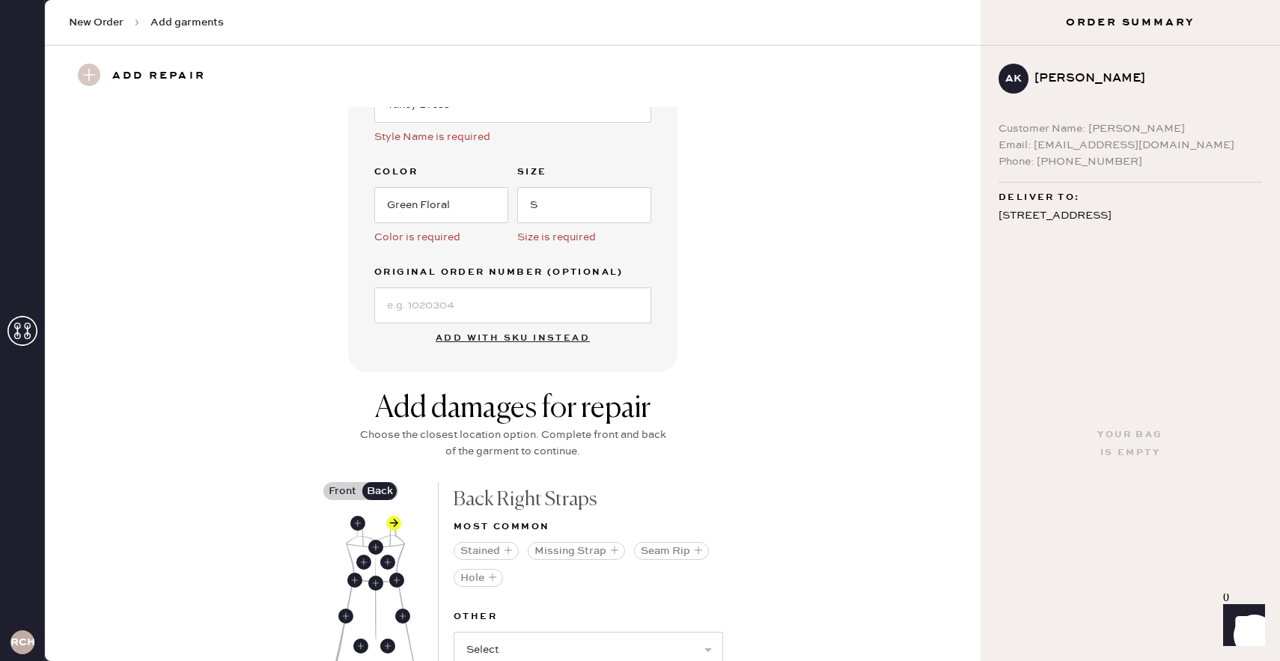
scroll to position [653, 0]
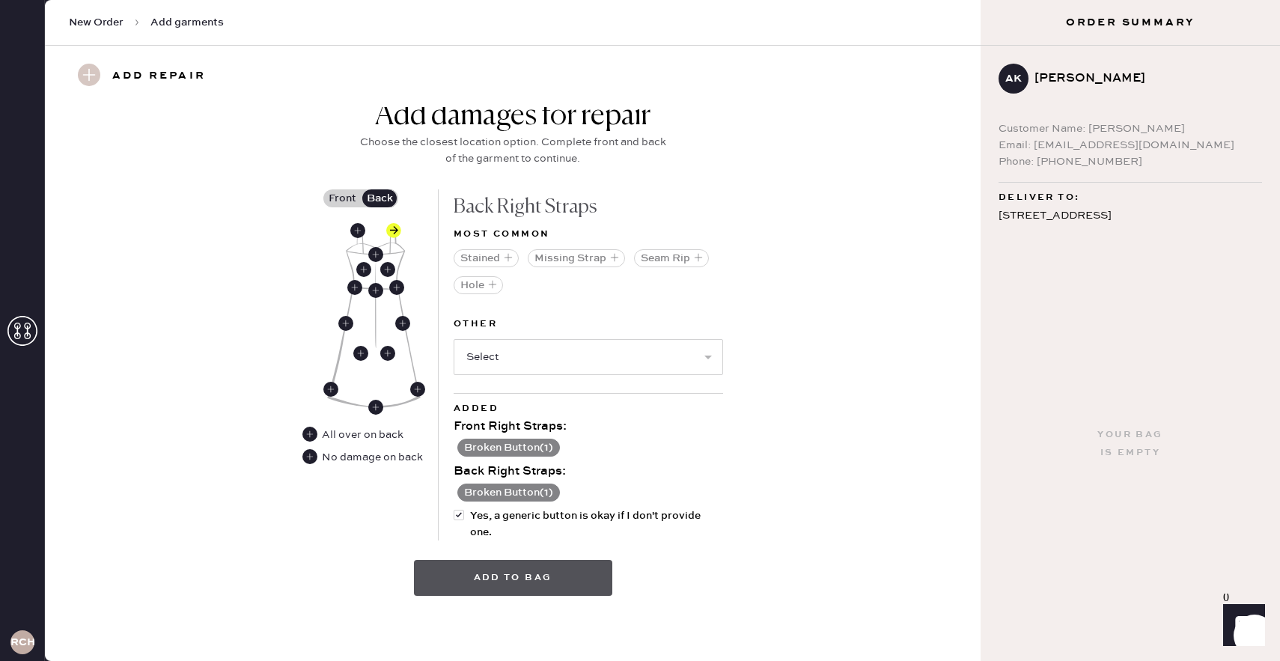
click at [540, 570] on button "Add to bag" at bounding box center [513, 578] width 198 height 36
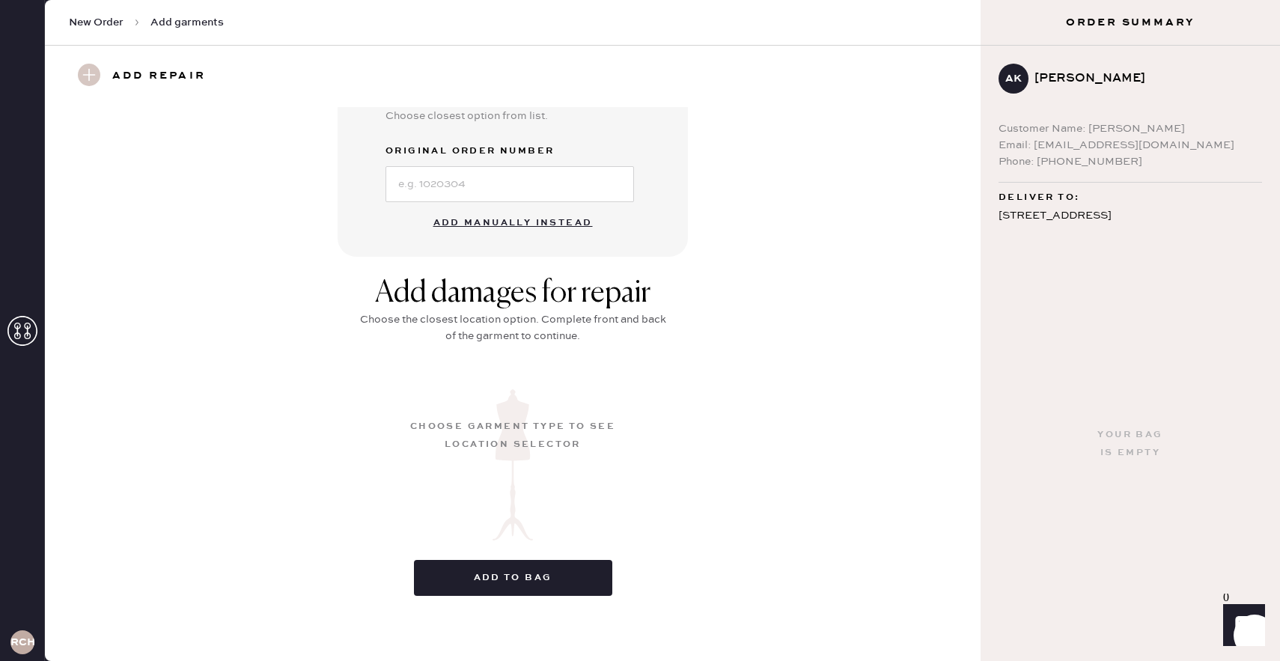
scroll to position [76, 0]
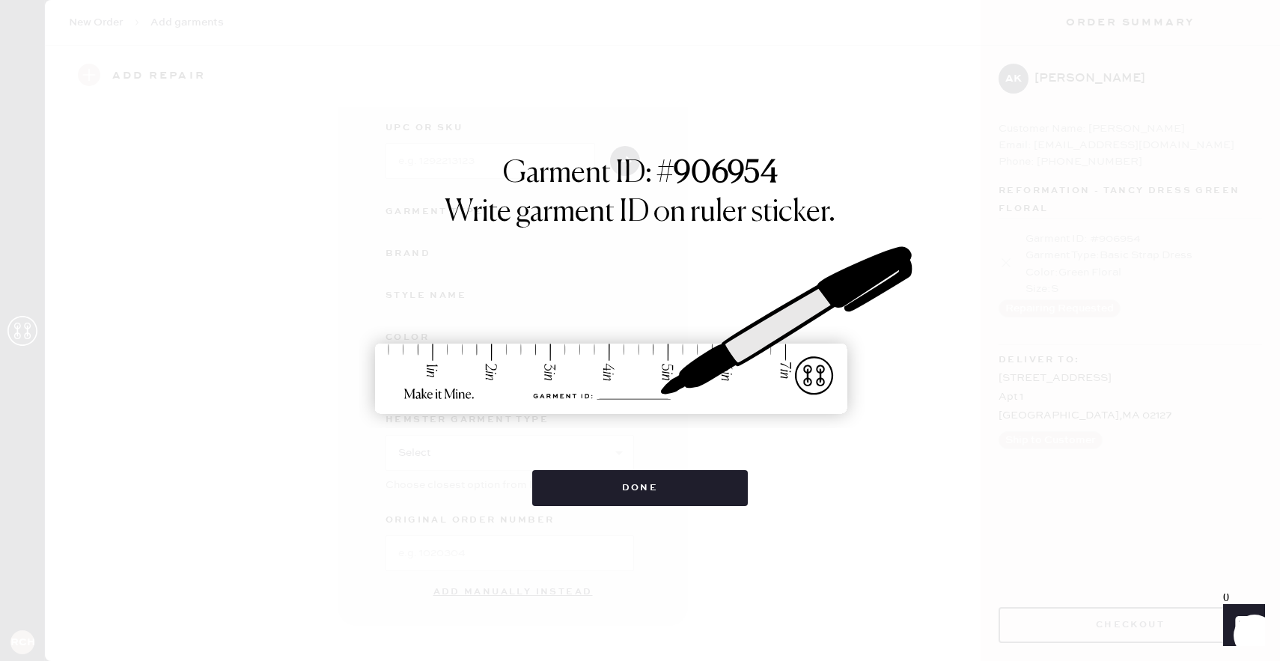
click at [717, 505] on div "Garment ID: # 906954 Write garment ID on ruler sticker. Done" at bounding box center [640, 330] width 1280 height 661
click at [703, 477] on button "Done" at bounding box center [640, 488] width 216 height 36
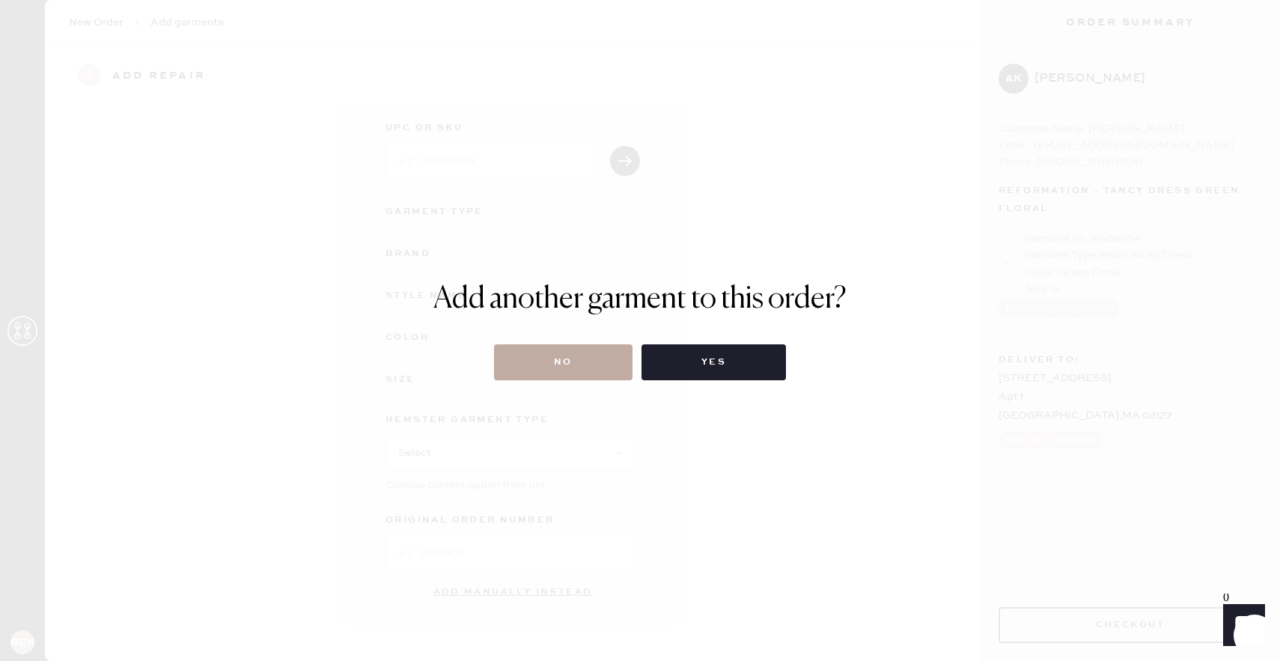
click at [523, 358] on button "No" at bounding box center [563, 362] width 138 height 36
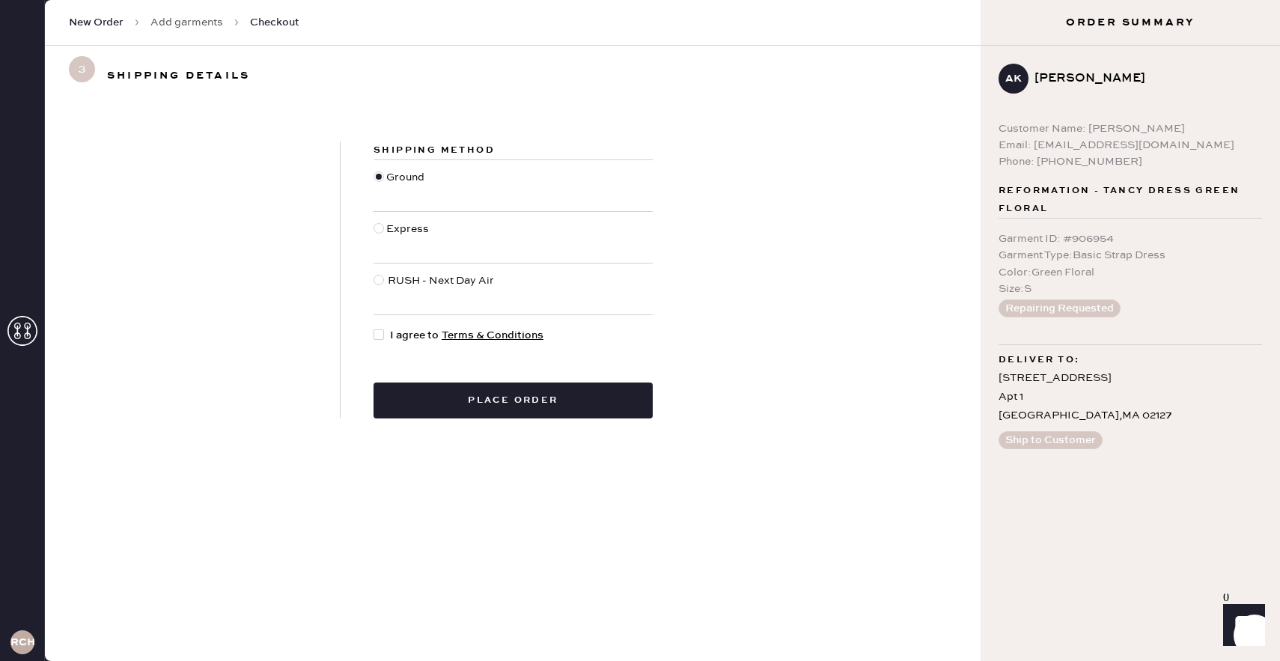
click at [412, 329] on span "I agree to Terms & Conditions" at bounding box center [466, 335] width 153 height 16
click at [374, 328] on input "I agree to Terms & Conditions" at bounding box center [373, 327] width 1 height 1
checkbox input "true"
click at [466, 408] on button "Place order" at bounding box center [512, 400] width 279 height 36
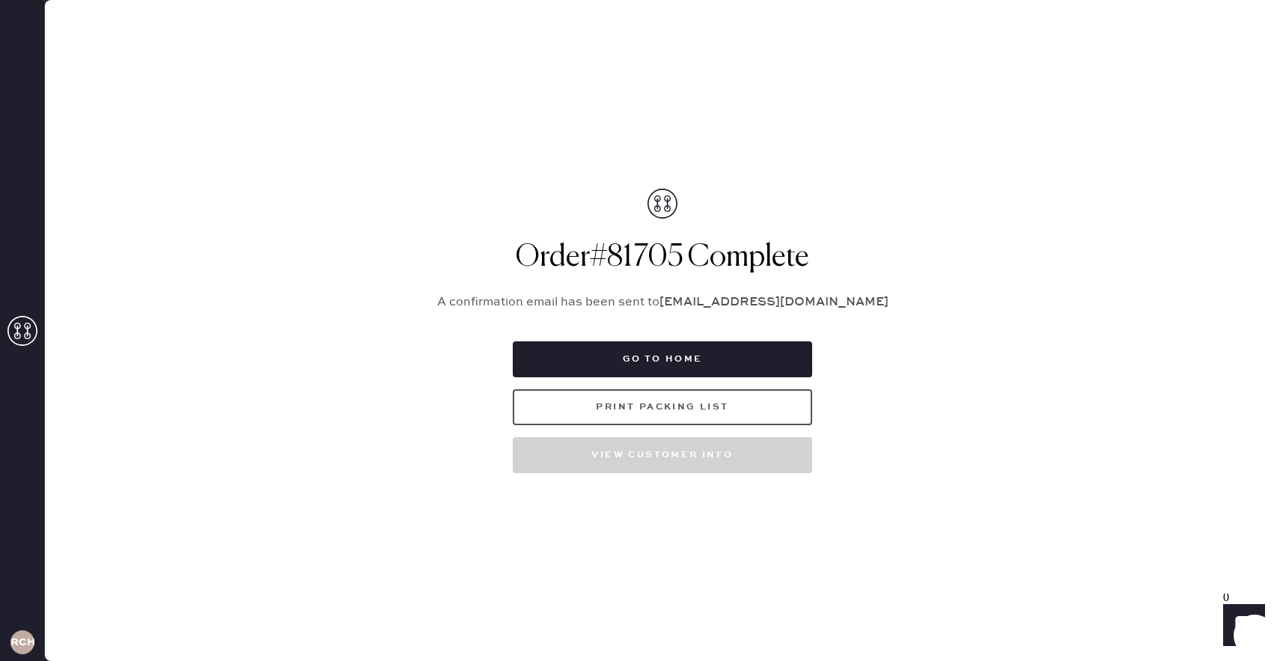
click at [698, 394] on button "Print Packing List" at bounding box center [662, 407] width 299 height 36
